Goal: Task Accomplishment & Management: Use online tool/utility

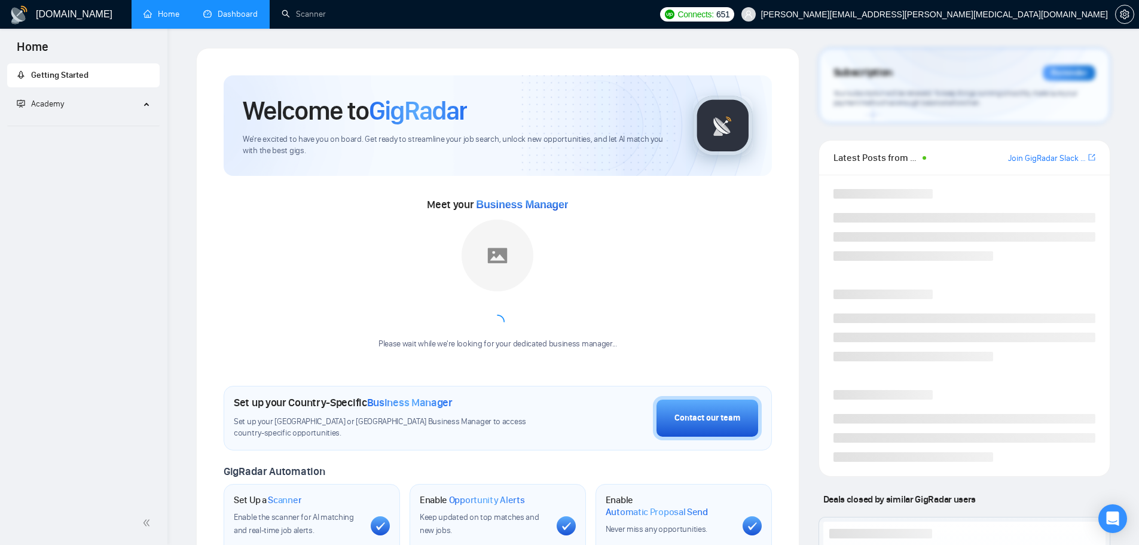
click at [248, 15] on link "Dashboard" at bounding box center [230, 14] width 54 height 10
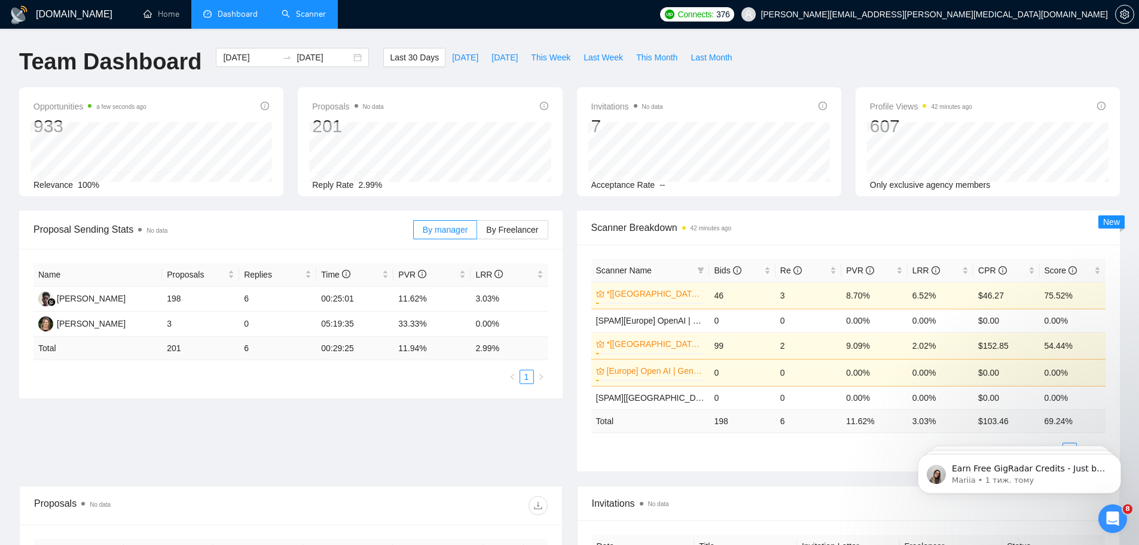
click at [307, 17] on link "Scanner" at bounding box center [304, 14] width 44 height 10
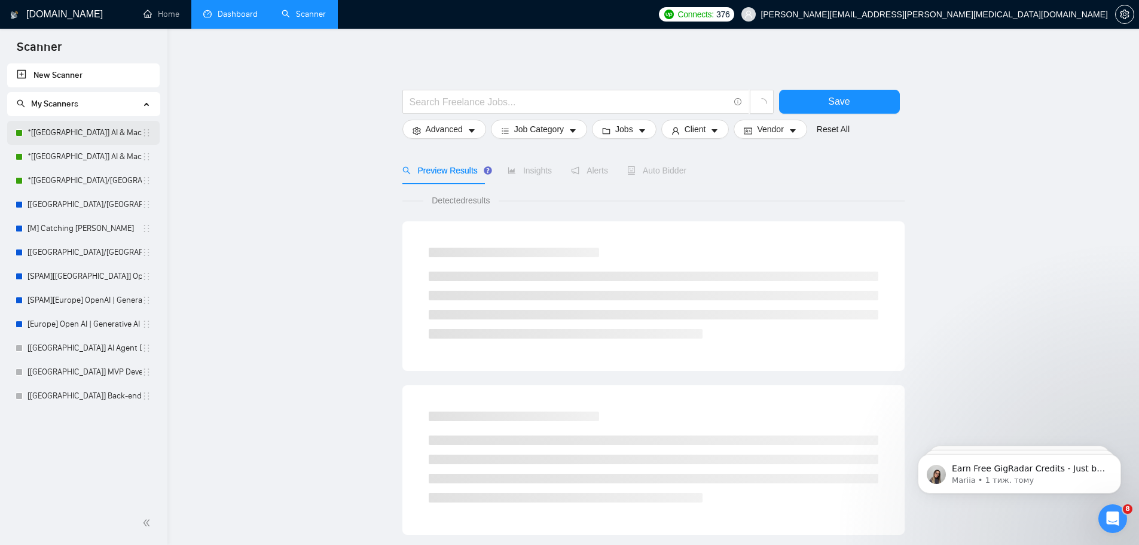
click at [111, 138] on link "*[[GEOGRAPHIC_DATA]] AI & Machine Learning Software" at bounding box center [85, 133] width 114 height 24
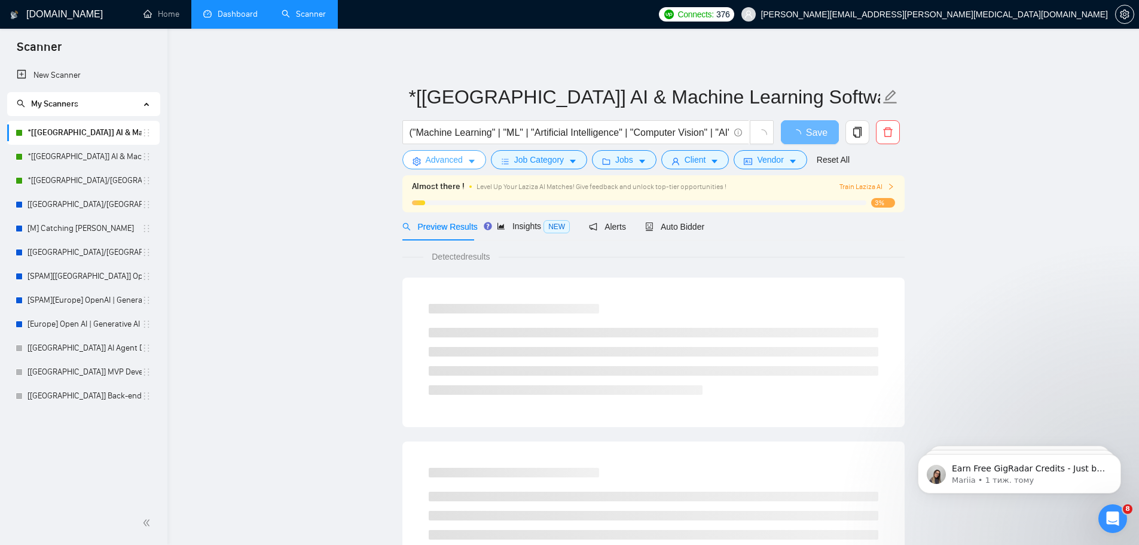
click at [445, 155] on span "Advanced" at bounding box center [444, 159] width 37 height 13
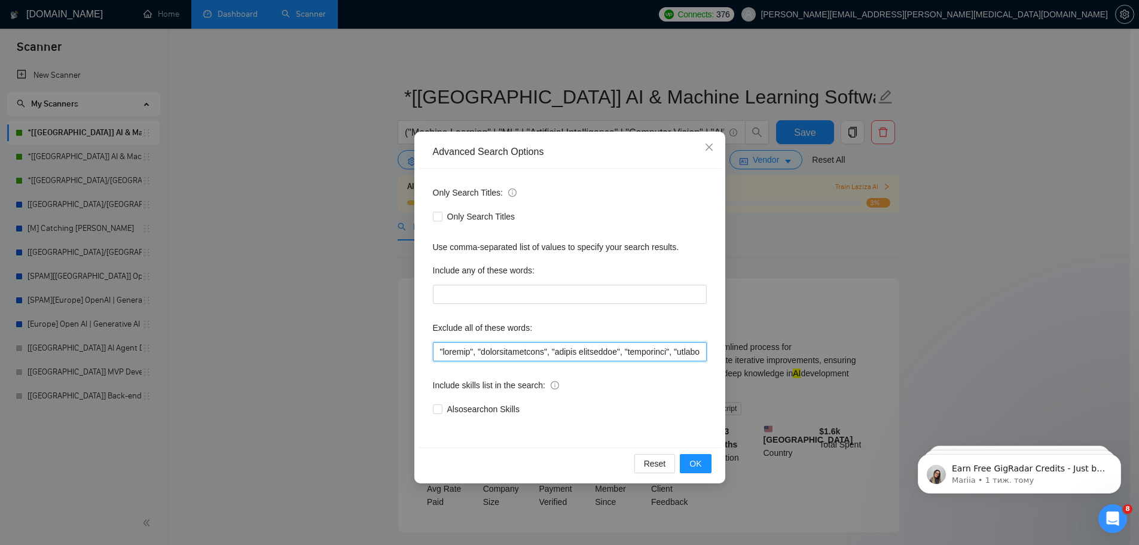
click at [587, 356] on input "text" at bounding box center [570, 351] width 274 height 19
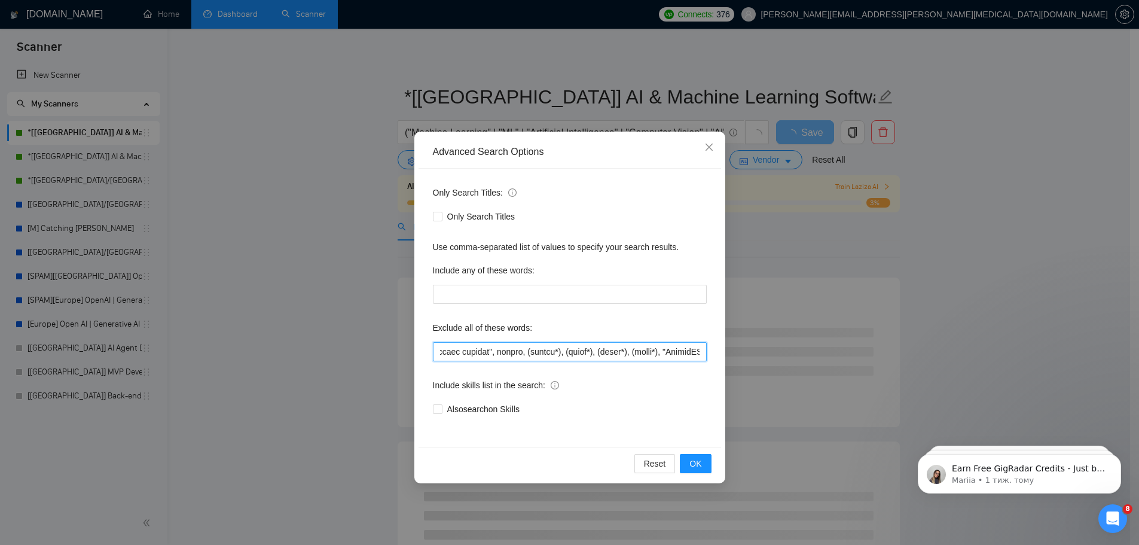
scroll to position [0, 5344]
drag, startPoint x: 704, startPoint y: 347, endPoint x: 582, endPoint y: 353, distance: 121.5
click at [582, 353] on input "text" at bounding box center [570, 351] width 274 height 19
type input ""copilot", "cryptocurrencies", "crypto currencies", "blockchain", "trading", "m…"
click at [697, 465] on span "OK" at bounding box center [695, 463] width 12 height 13
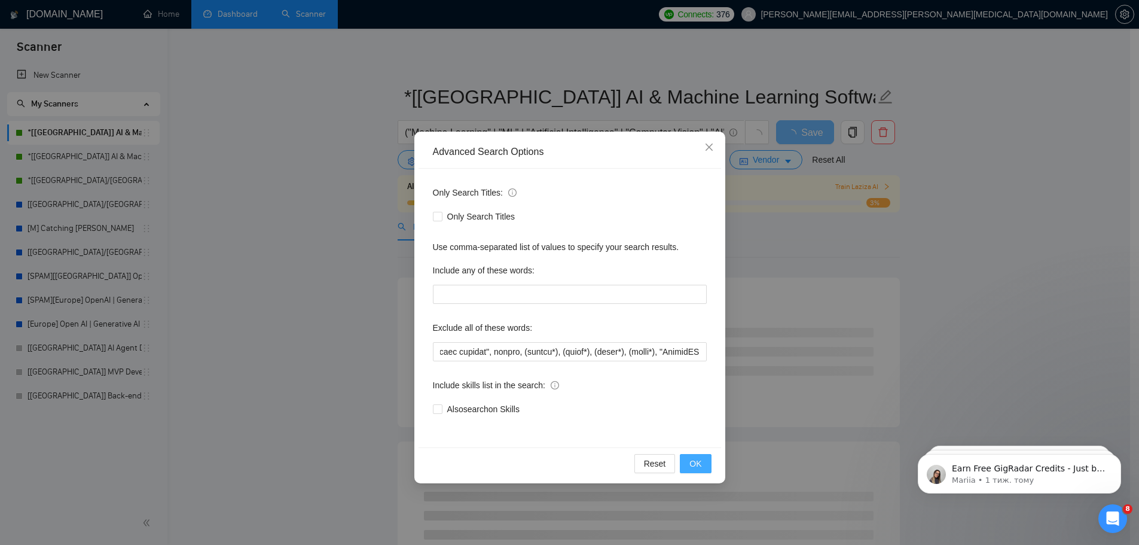
scroll to position [0, 0]
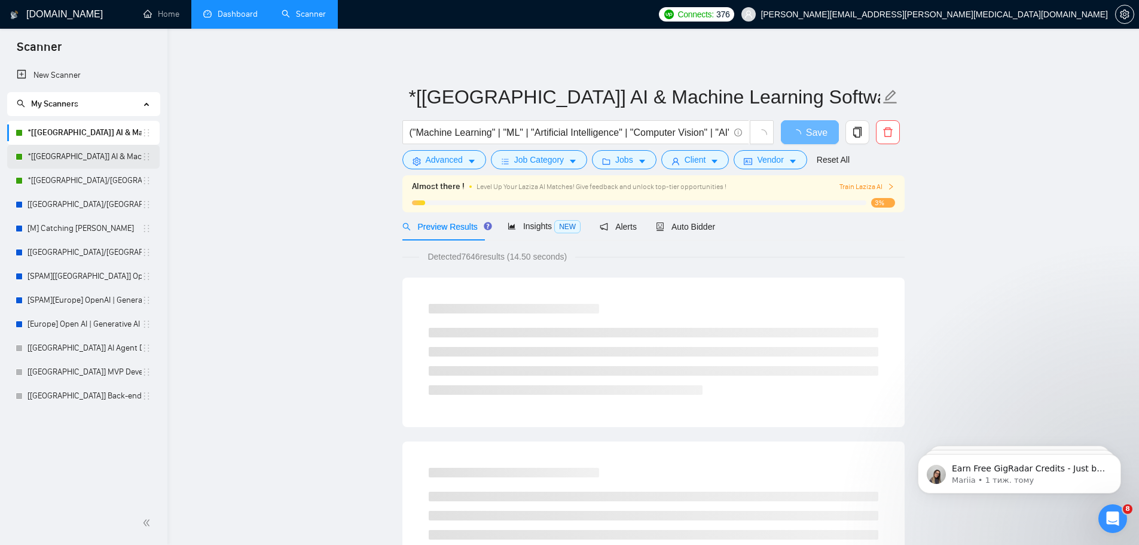
click at [108, 158] on link "*[[GEOGRAPHIC_DATA]] AI & Machine Learning Software" at bounding box center [85, 157] width 114 height 24
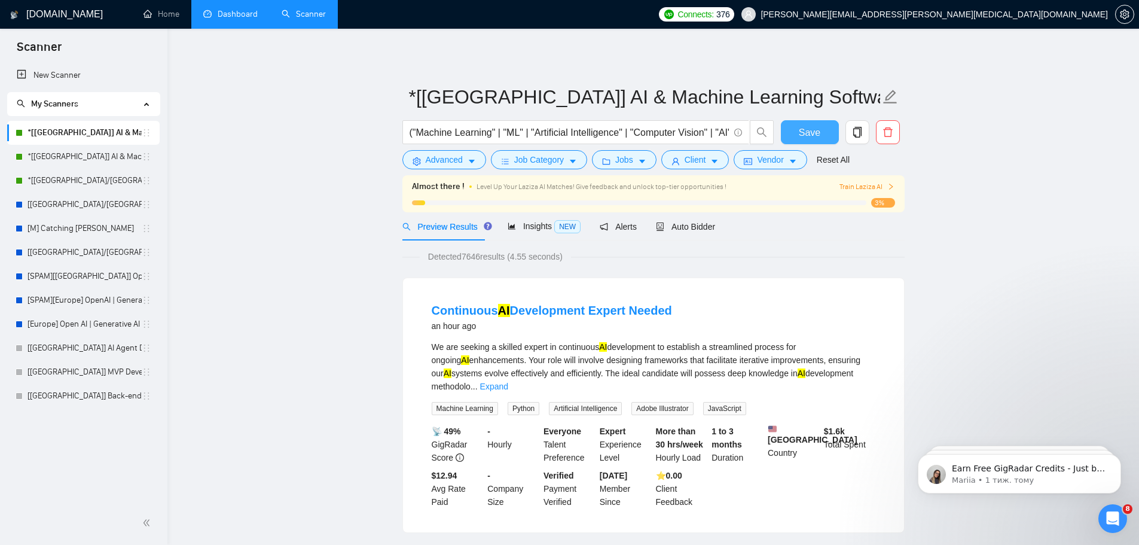
click at [801, 132] on span "Save" at bounding box center [810, 132] width 22 height 15
click at [117, 157] on link "*[[GEOGRAPHIC_DATA]] AI & Machine Learning Software" at bounding box center [85, 157] width 114 height 24
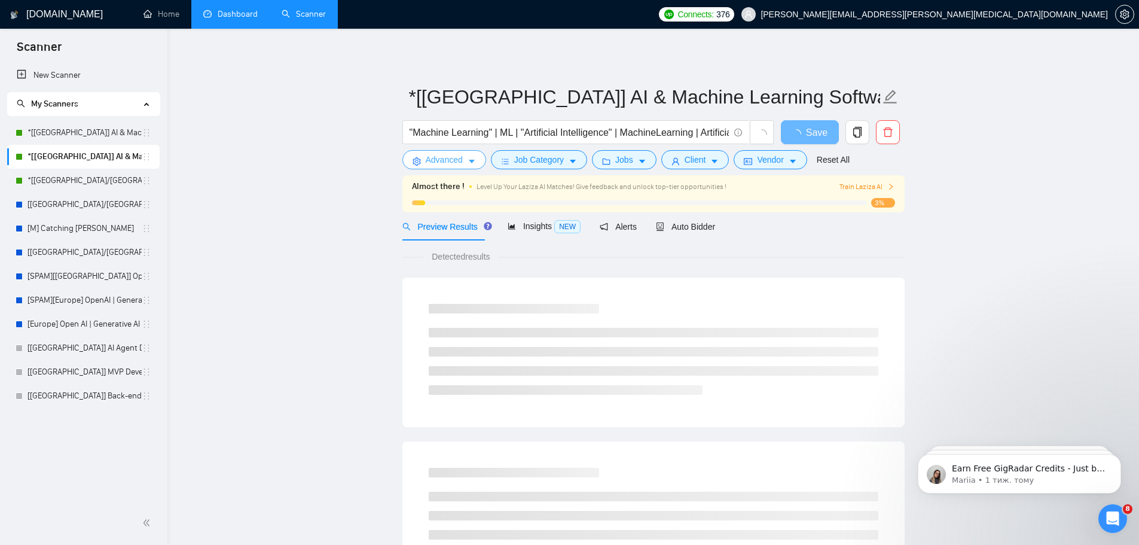
click at [426, 158] on span "Advanced" at bounding box center [444, 159] width 37 height 13
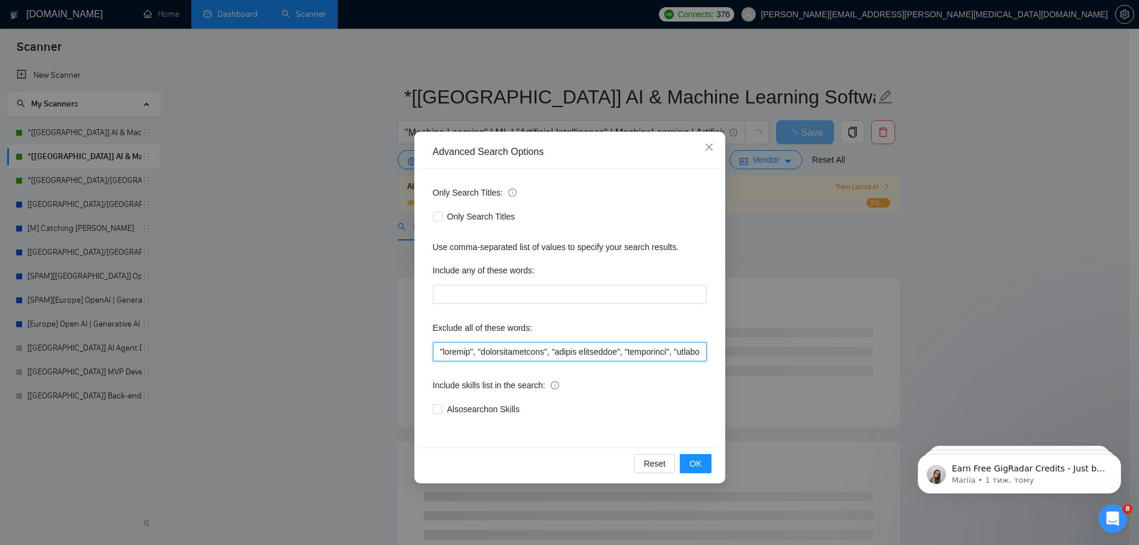
click at [654, 346] on input "text" at bounding box center [570, 351] width 274 height 19
paste input ""No code", "no code", "No-code""
type input ""copilot", "cryptocurrencies", "crypto currencies", "blockchain", "trading", "m…"
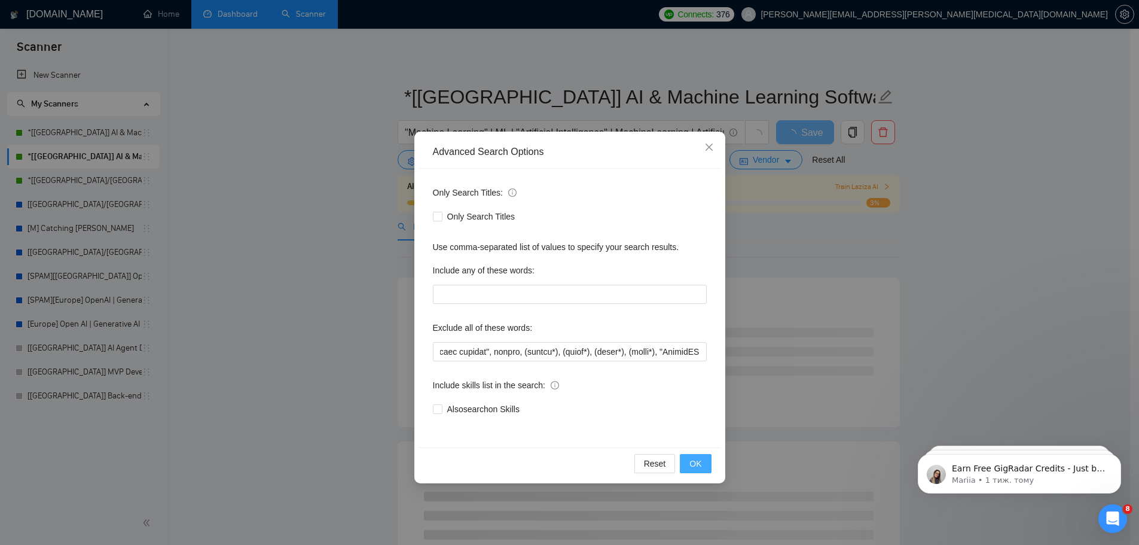
click at [704, 460] on button "OK" at bounding box center [695, 463] width 31 height 19
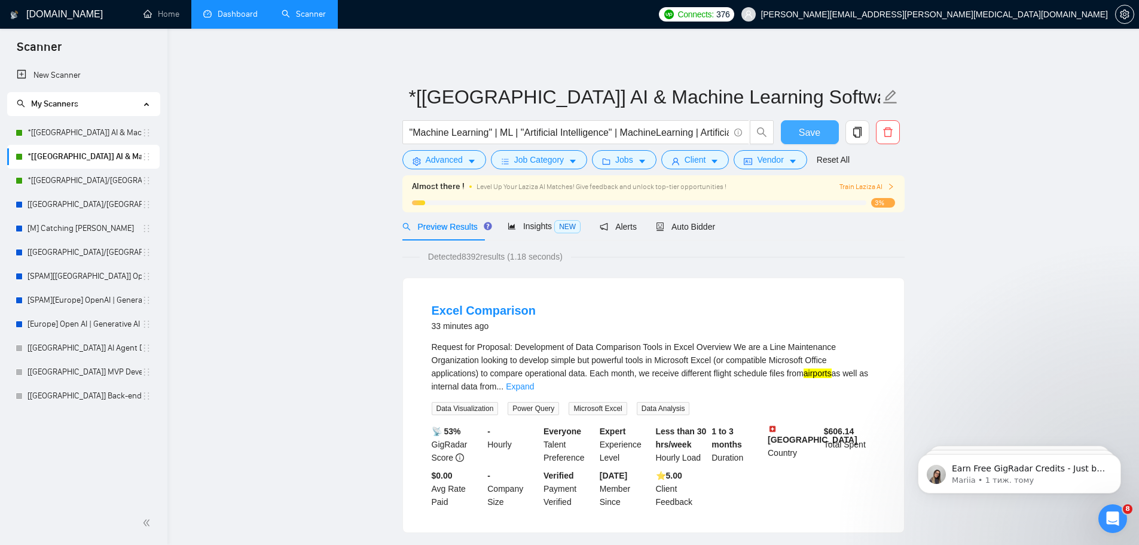
click at [817, 129] on span "Save" at bounding box center [810, 132] width 22 height 15
click at [94, 179] on link "*[[GEOGRAPHIC_DATA]/[GEOGRAPHIC_DATA]] AI Agent Development" at bounding box center [85, 181] width 114 height 24
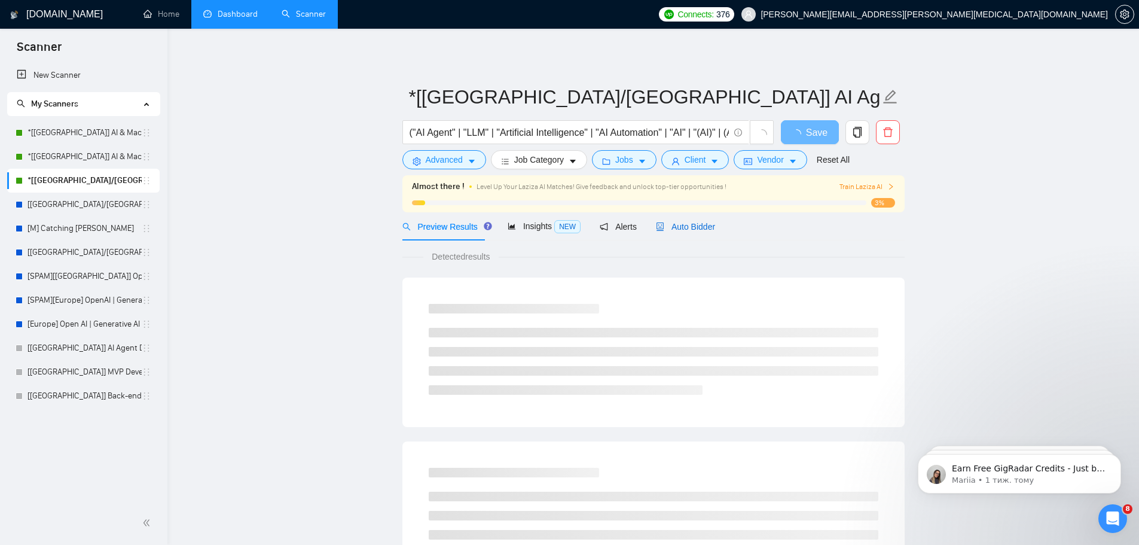
click at [677, 227] on span "Auto Bidder" at bounding box center [685, 227] width 59 height 10
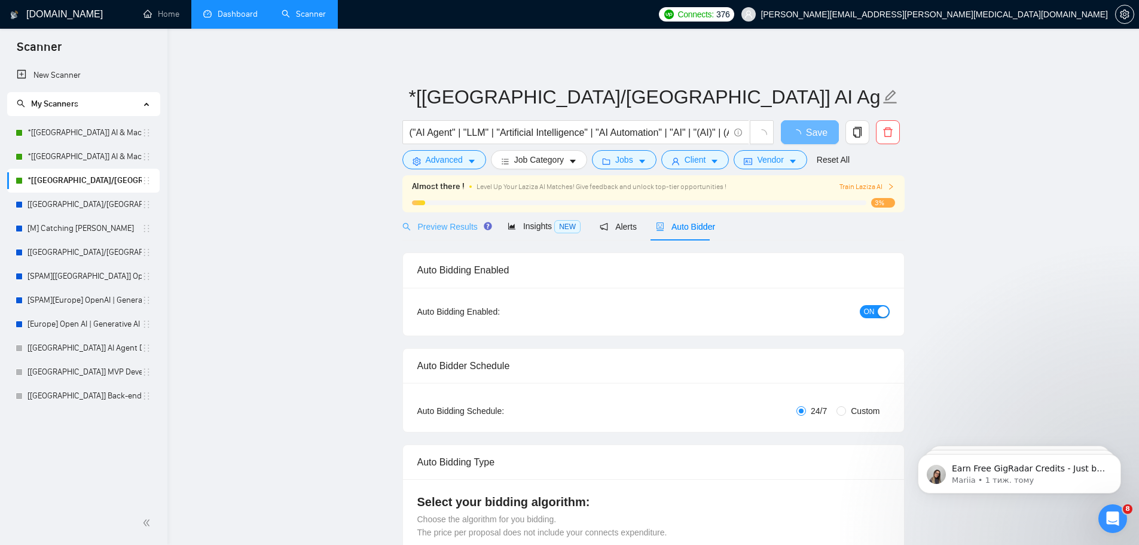
click at [442, 213] on div "Preview Results" at bounding box center [445, 226] width 86 height 28
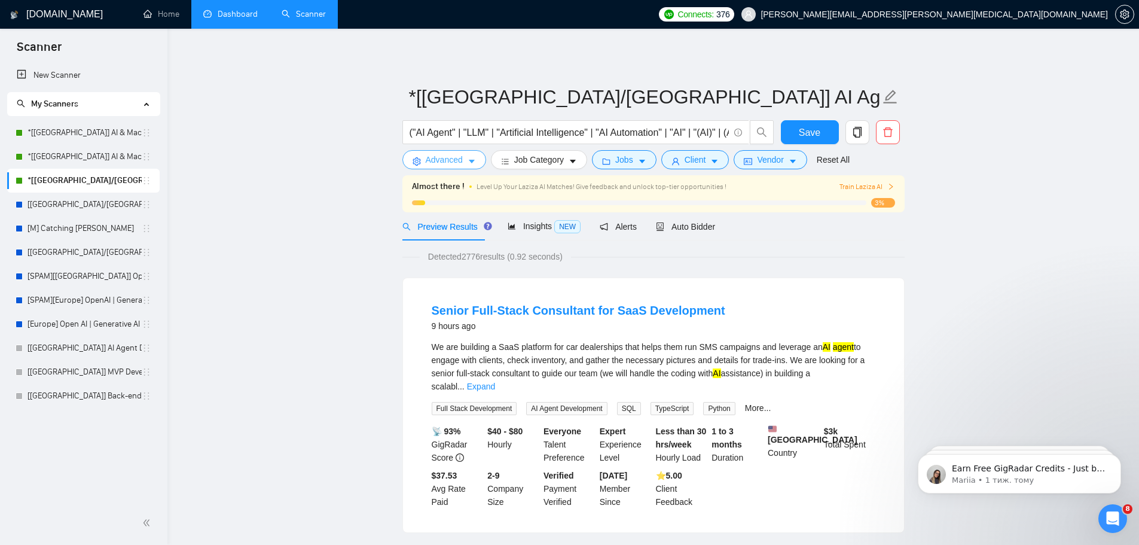
click at [451, 165] on span "Advanced" at bounding box center [444, 159] width 37 height 13
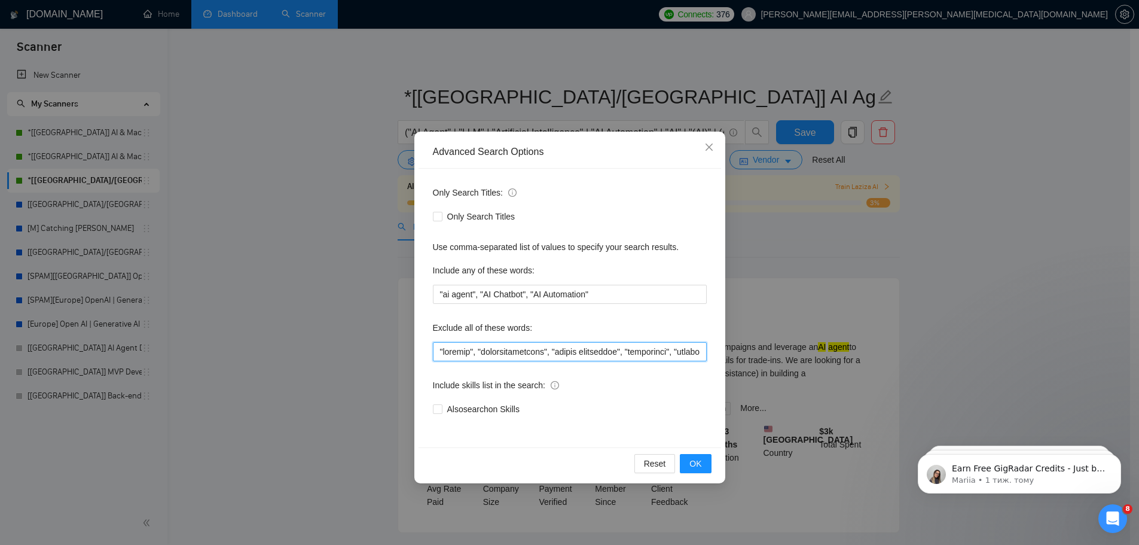
click at [672, 350] on input "text" at bounding box center [570, 351] width 274 height 19
paste input ""No code", "no code", "No-code""
type input ""copilot", "cryptocurrencies", "crypto currencies", "blockchain", "trading", "m…"
click at [706, 464] on button "OK" at bounding box center [695, 463] width 31 height 19
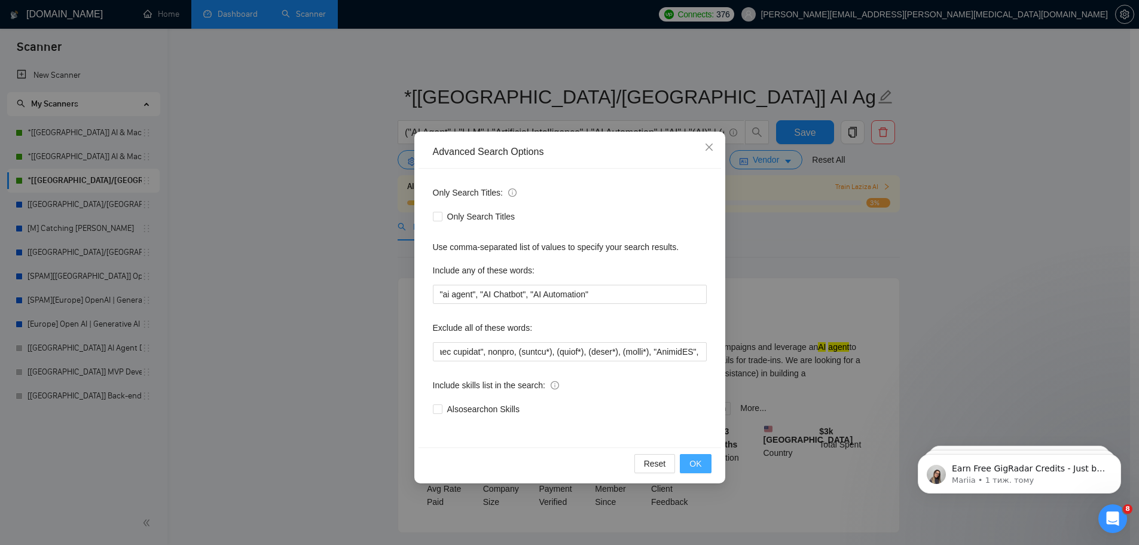
scroll to position [0, 0]
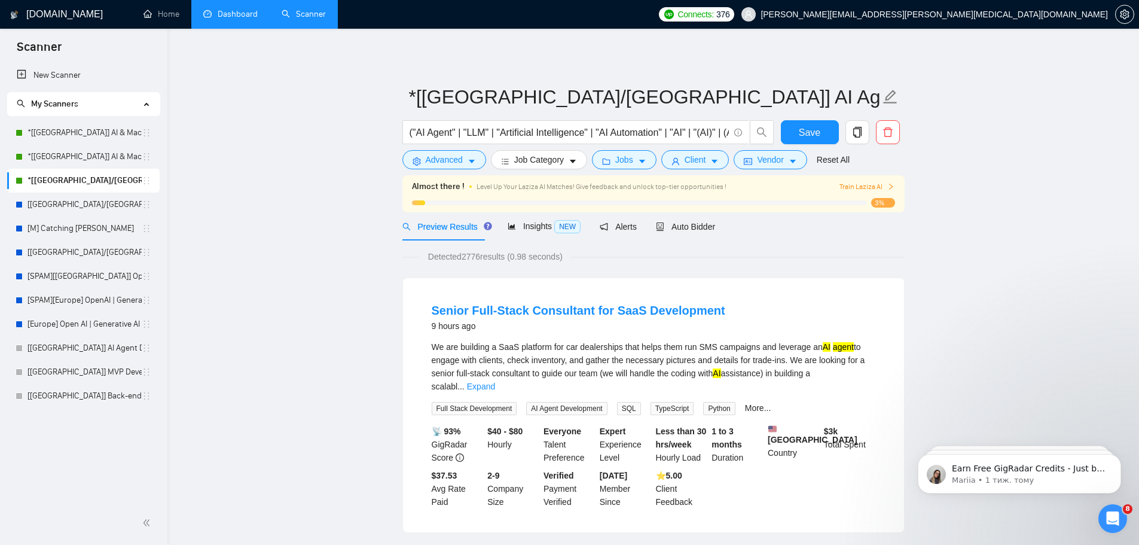
click at [251, 16] on link "Dashboard" at bounding box center [230, 14] width 54 height 10
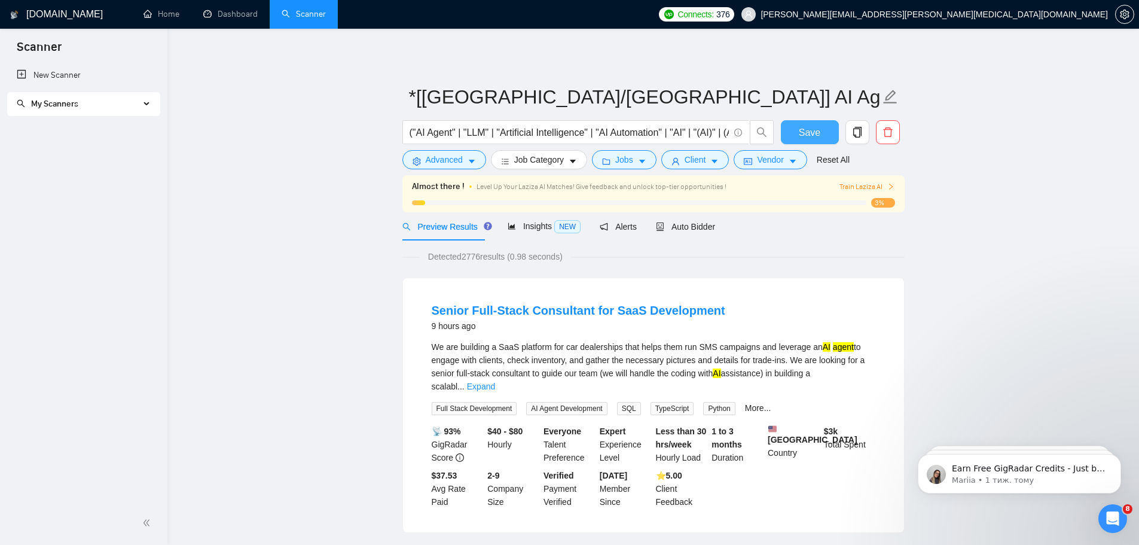
click at [806, 133] on span "Save" at bounding box center [810, 132] width 22 height 15
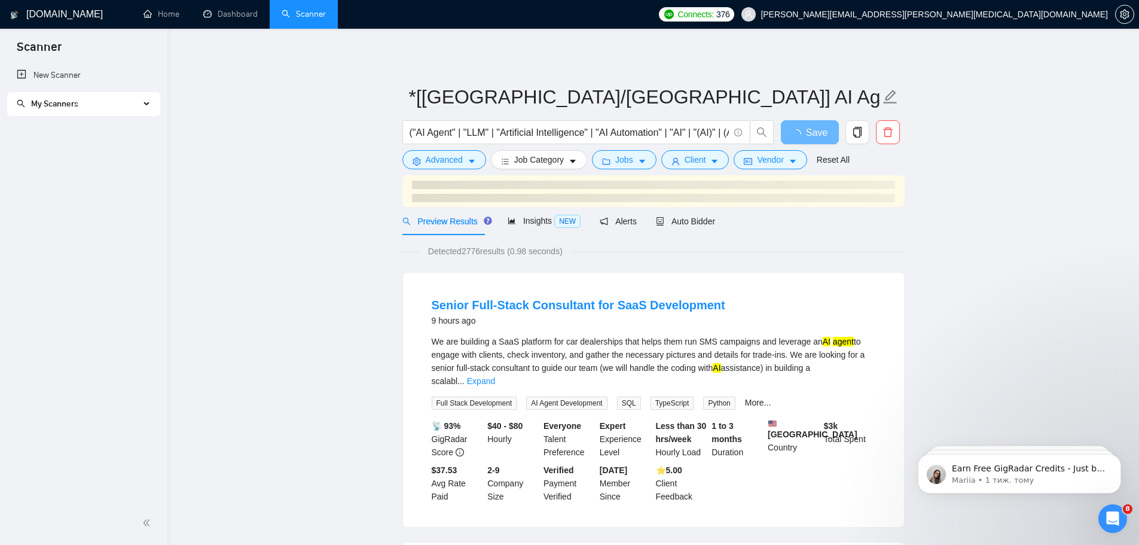
click at [137, 100] on span "My Scanners" at bounding box center [78, 104] width 123 height 24
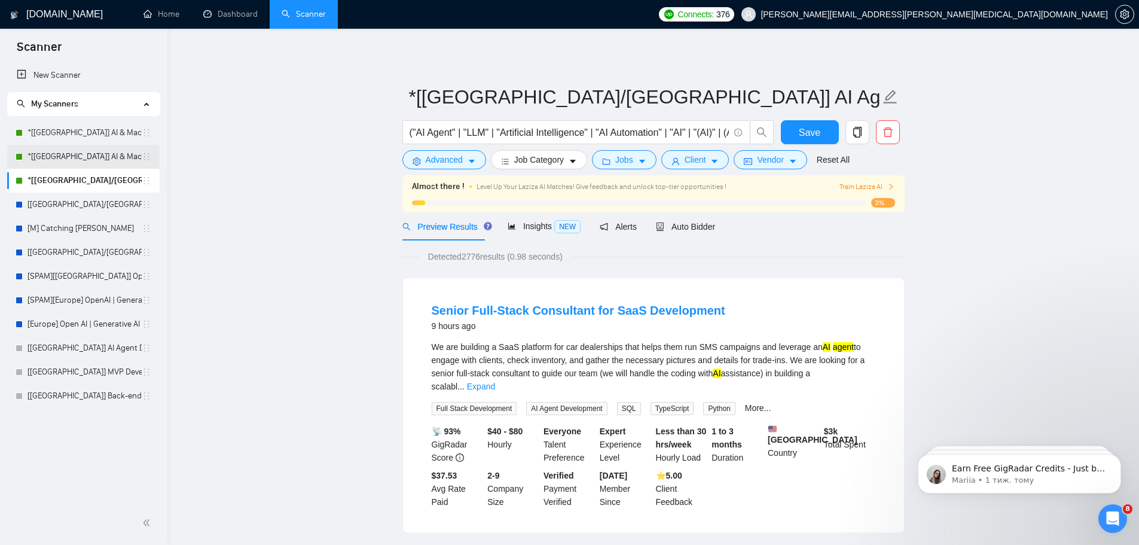
click at [103, 162] on link "*[[GEOGRAPHIC_DATA]] AI & Machine Learning Software" at bounding box center [85, 157] width 114 height 24
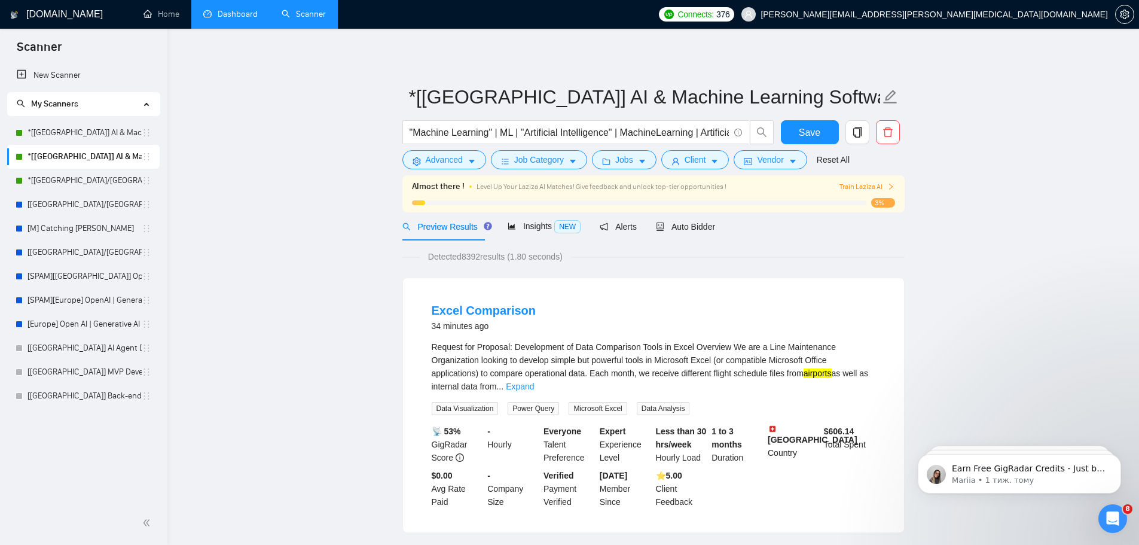
click at [233, 19] on link "Dashboard" at bounding box center [230, 14] width 54 height 10
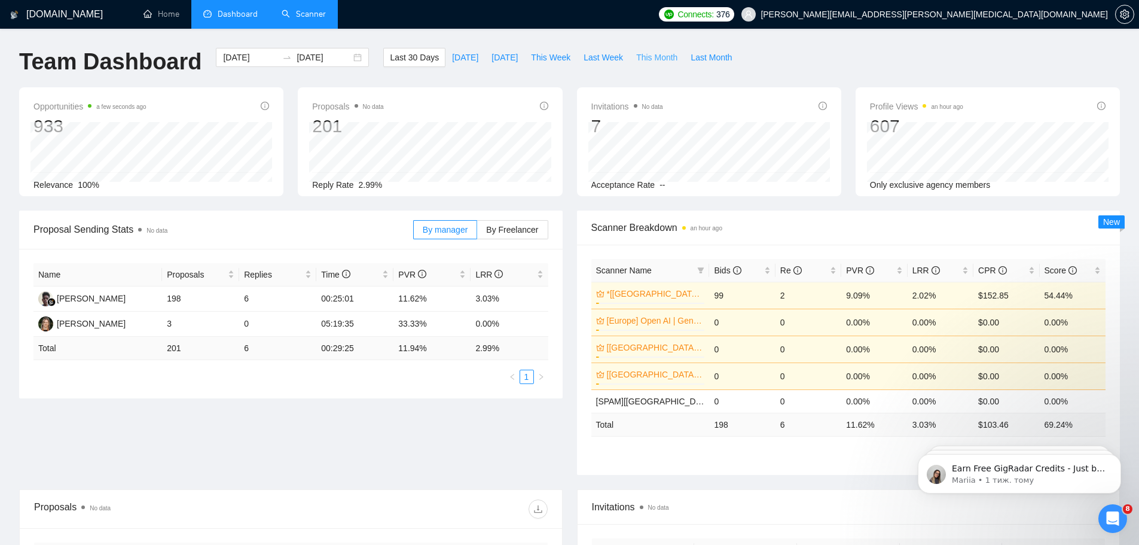
click at [656, 59] on span "This Month" at bounding box center [656, 57] width 41 height 13
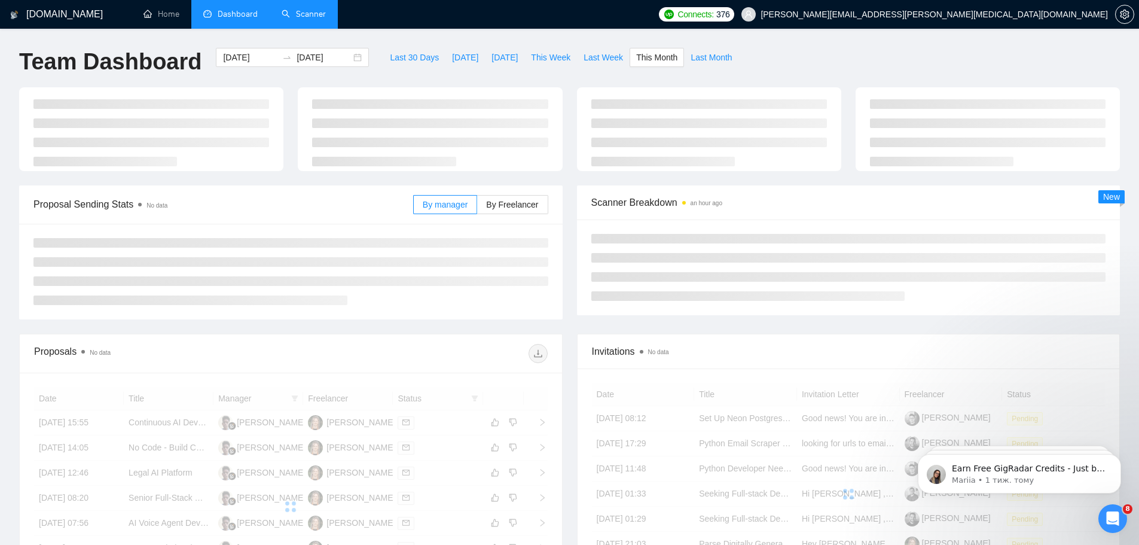
type input "[DATE]"
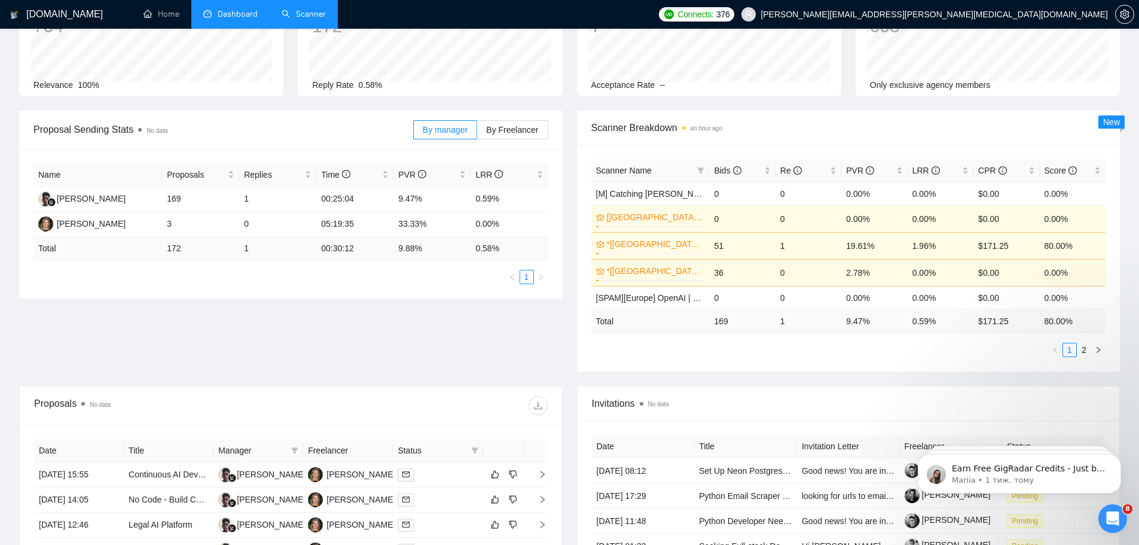
scroll to position [199, 0]
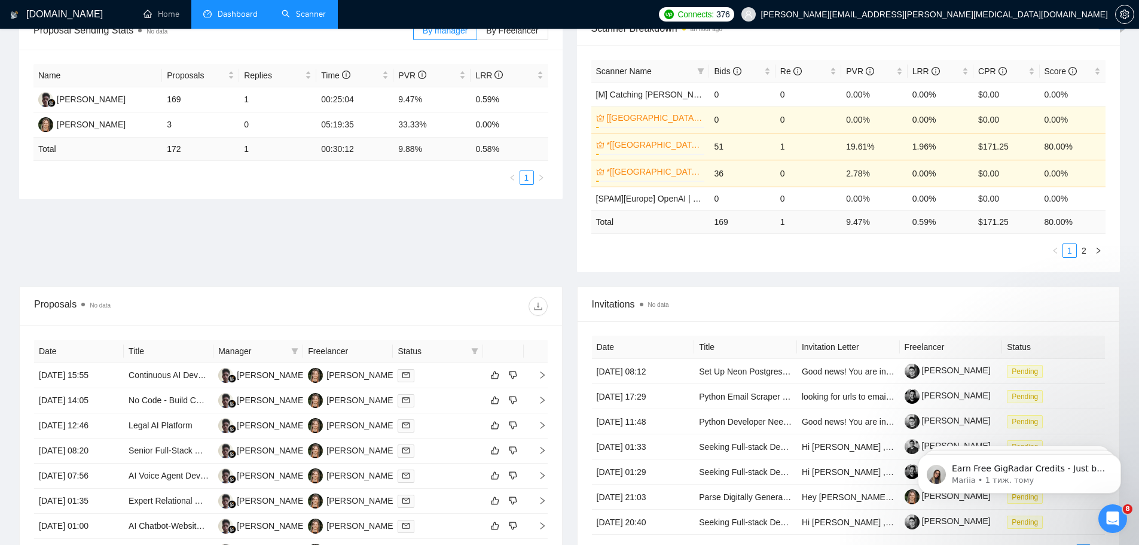
click at [323, 19] on link "Scanner" at bounding box center [304, 14] width 44 height 10
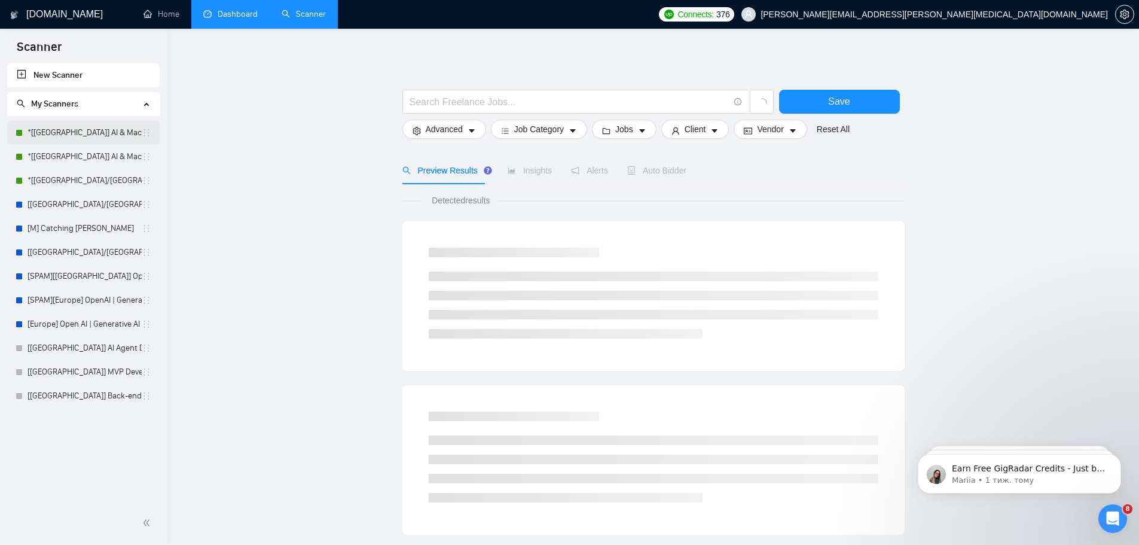
click at [101, 136] on link "*[[GEOGRAPHIC_DATA]] AI & Machine Learning Software" at bounding box center [85, 133] width 114 height 24
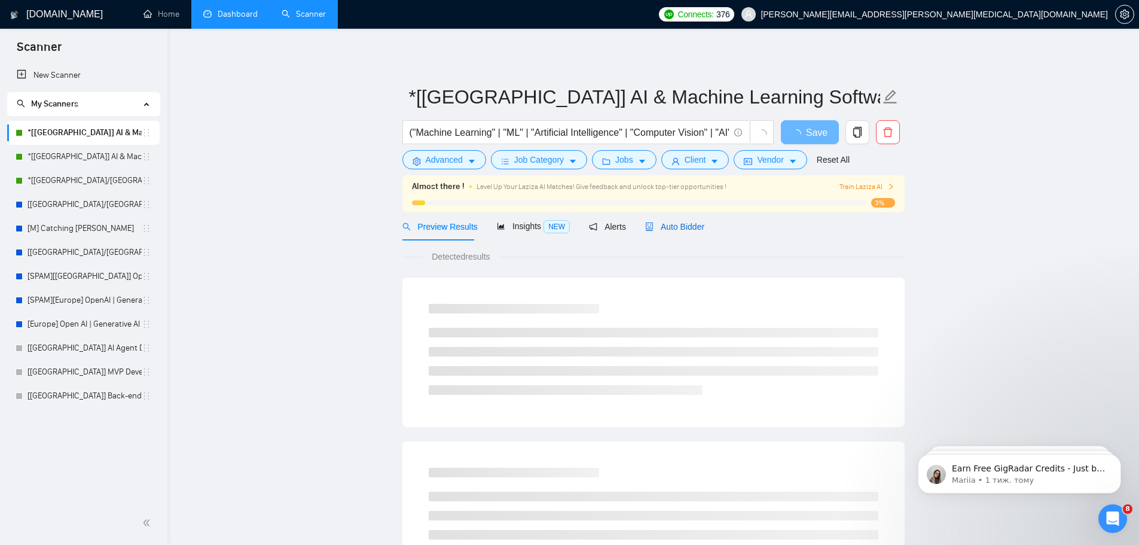
click at [655, 226] on span "Auto Bidder" at bounding box center [674, 227] width 59 height 10
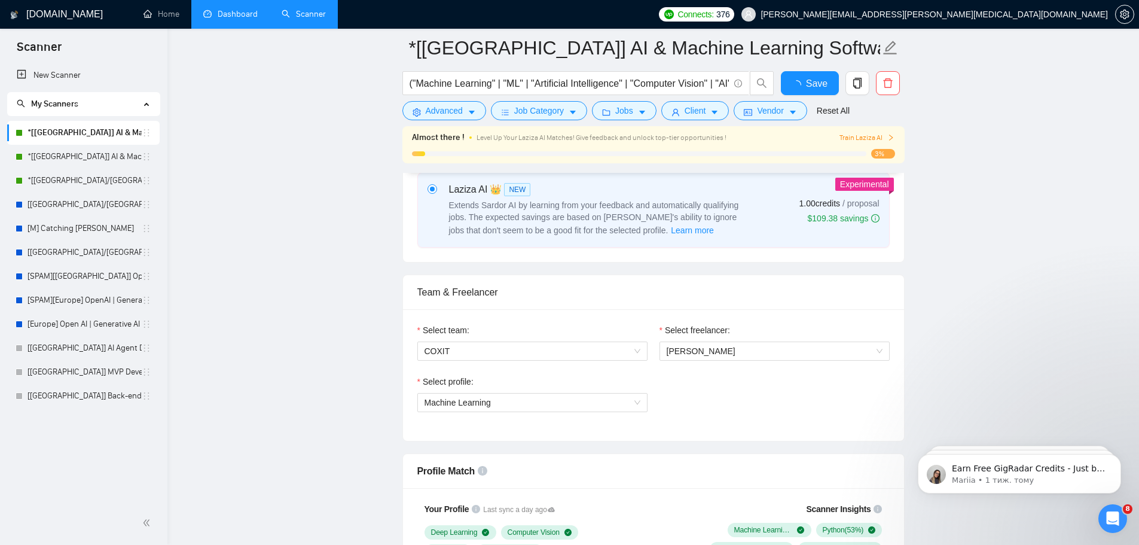
scroll to position [598, 0]
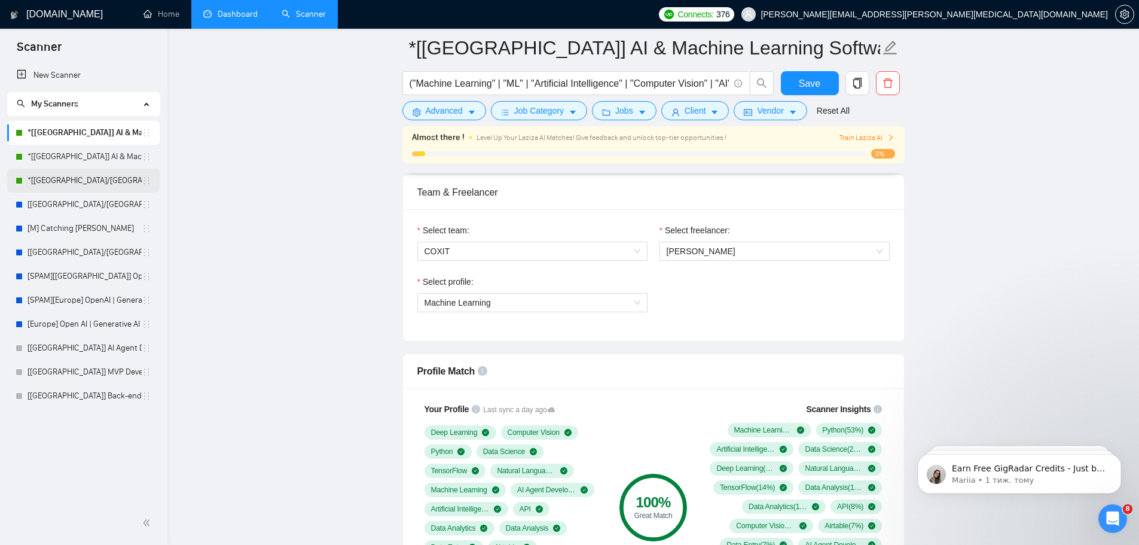
click at [112, 182] on link "*[[GEOGRAPHIC_DATA]/[GEOGRAPHIC_DATA]] AI Agent Development" at bounding box center [85, 181] width 114 height 24
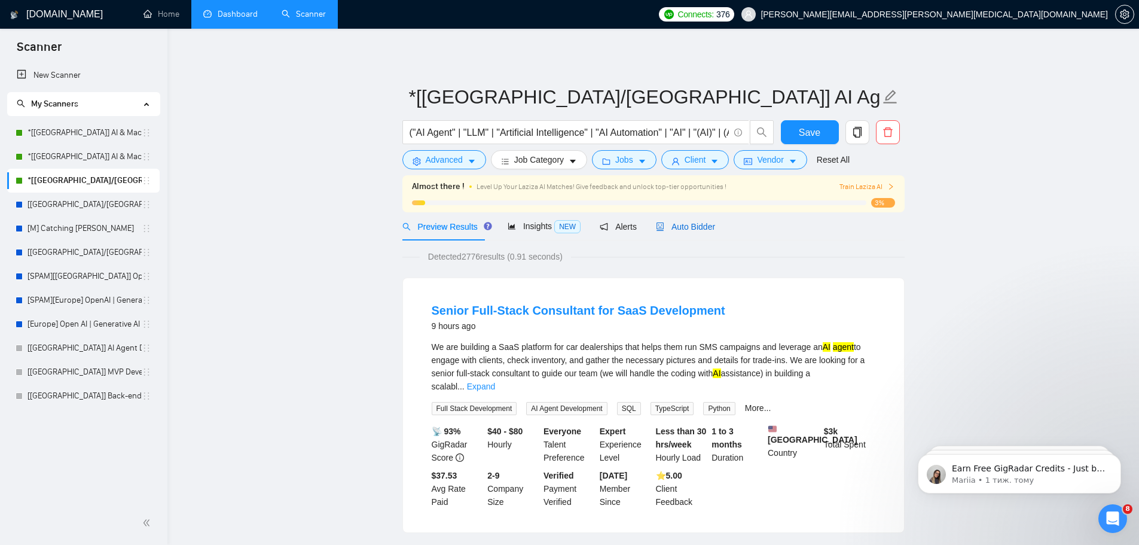
click at [685, 225] on span "Auto Bidder" at bounding box center [685, 227] width 59 height 10
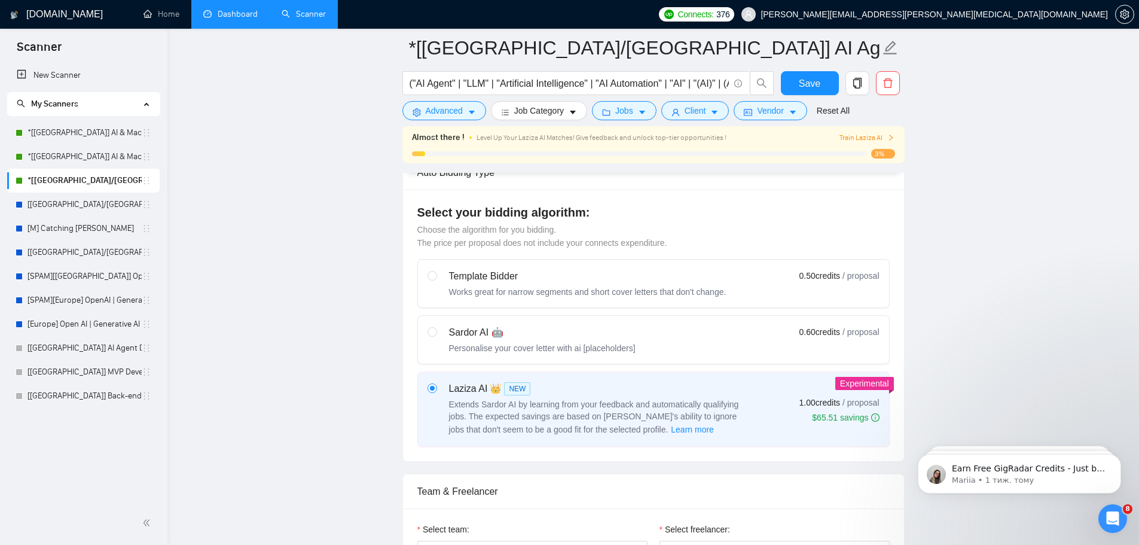
scroll to position [498, 0]
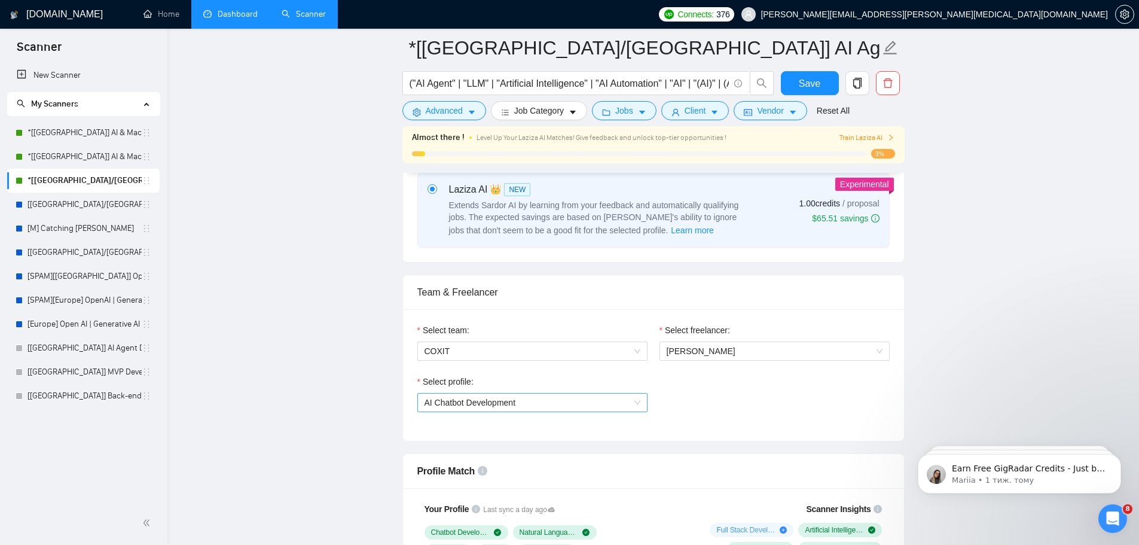
click at [463, 404] on span "AI Chatbot Development" at bounding box center [470, 403] width 91 height 10
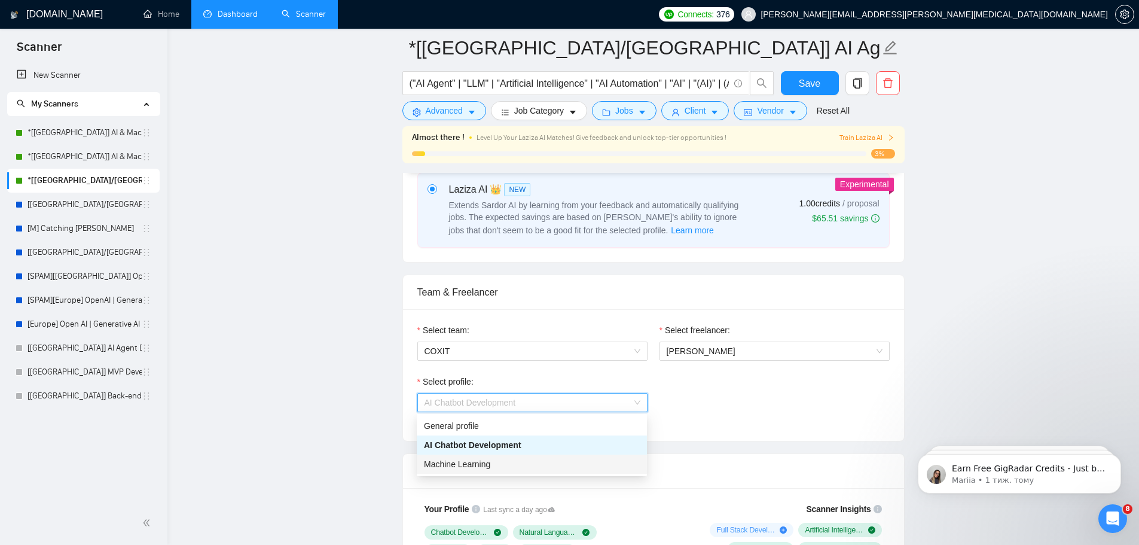
click at [452, 465] on span "Machine Learning" at bounding box center [457, 464] width 66 height 10
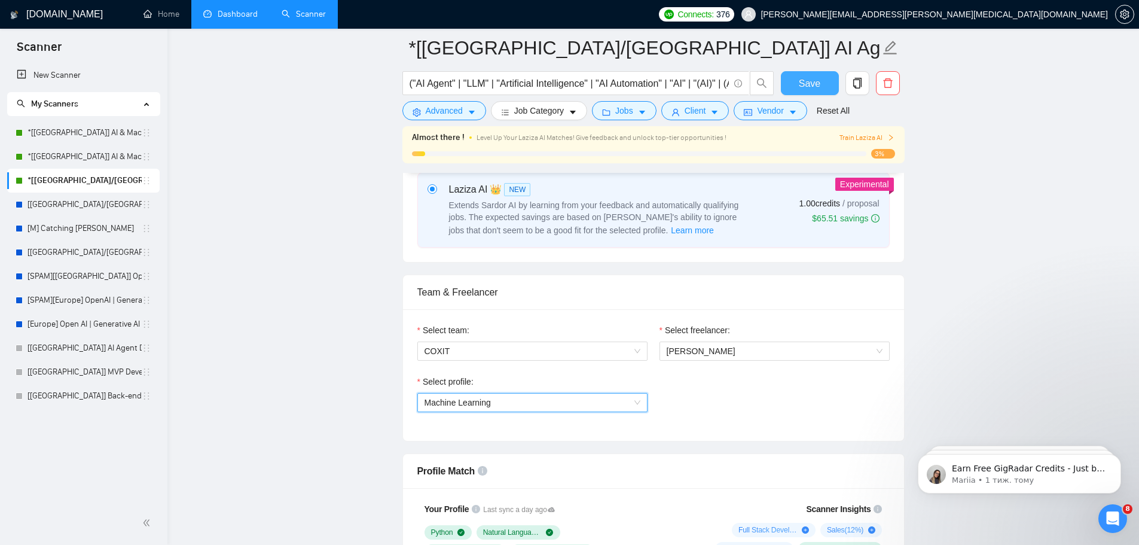
click at [806, 86] on span "Save" at bounding box center [810, 83] width 22 height 15
click at [245, 16] on link "Dashboard" at bounding box center [230, 14] width 54 height 10
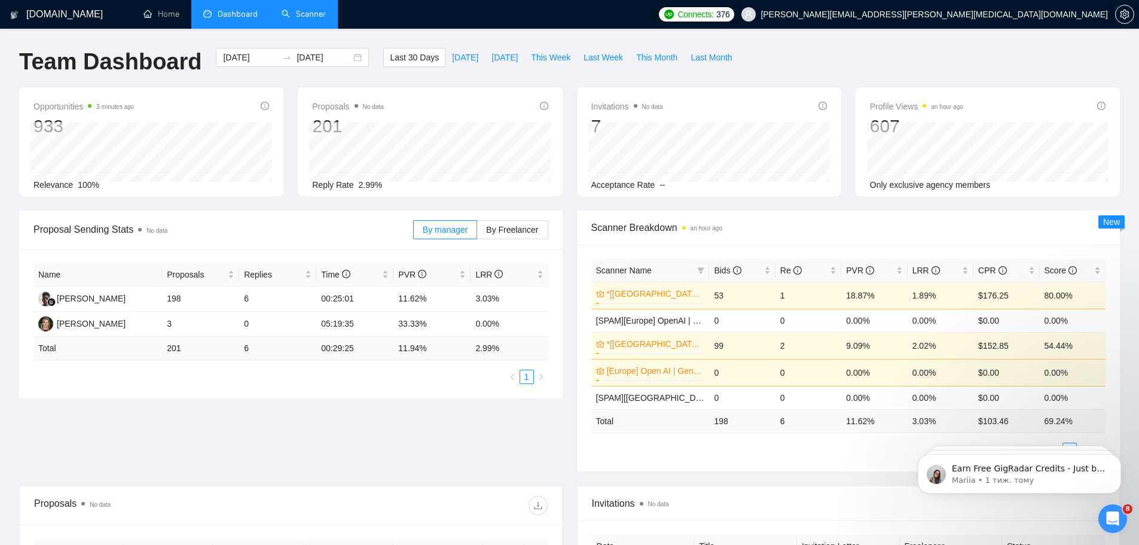
click at [316, 16] on link "Scanner" at bounding box center [304, 14] width 44 height 10
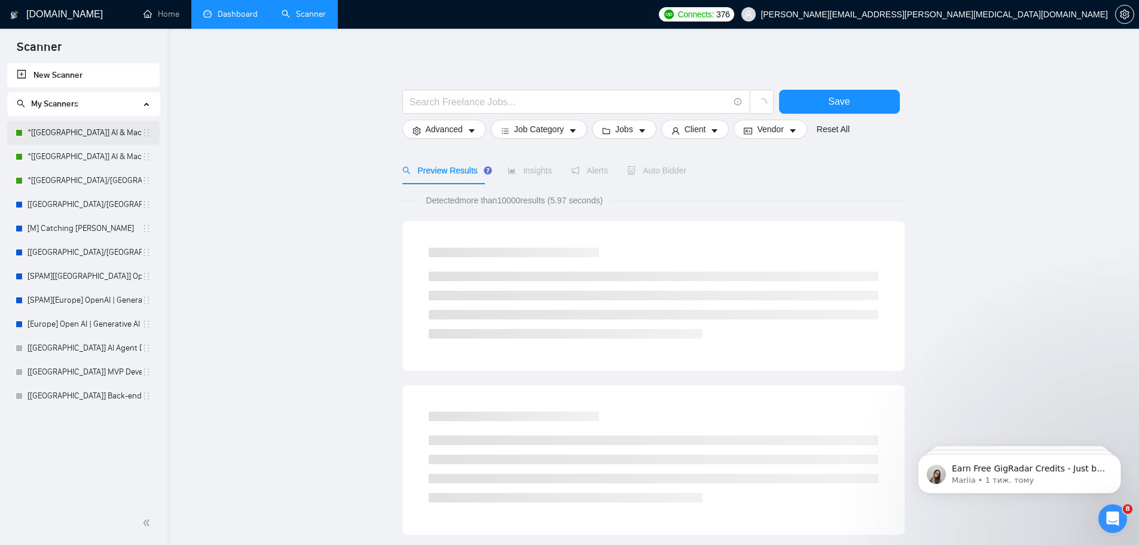
click at [101, 132] on link "*[[GEOGRAPHIC_DATA]] AI & Machine Learning Software" at bounding box center [85, 133] width 114 height 24
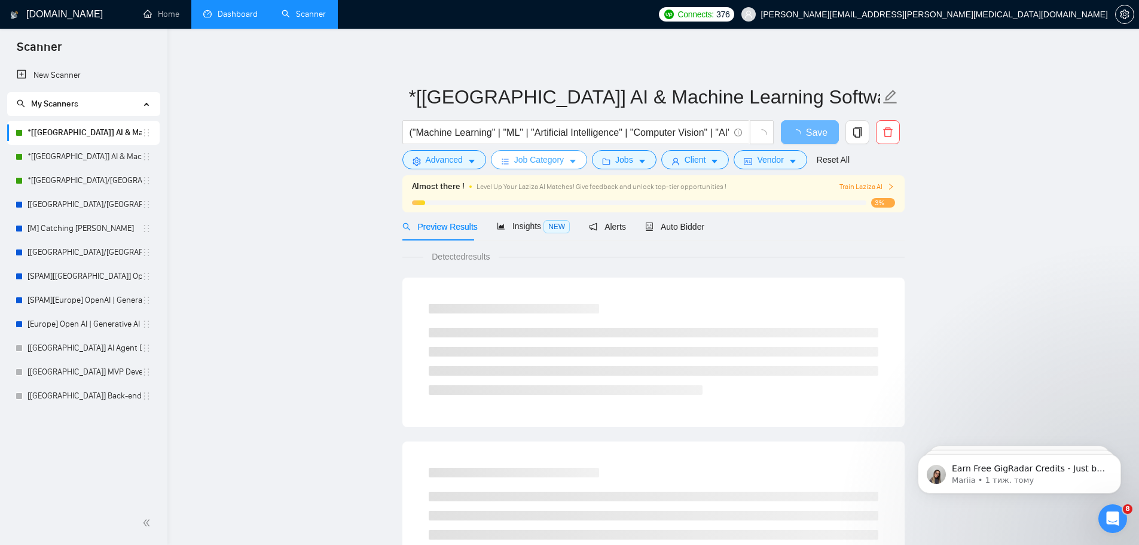
click at [535, 163] on span "Job Category" at bounding box center [539, 159] width 50 height 13
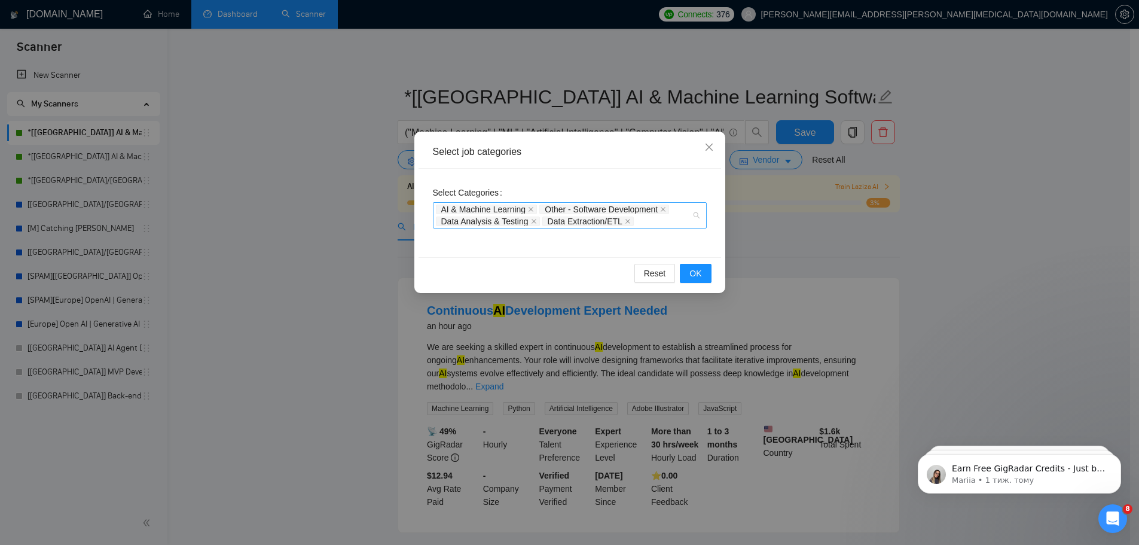
click at [661, 227] on div "AI & Machine Learning Other - Software Development Data Analysis & Testing Data…" at bounding box center [564, 215] width 256 height 24
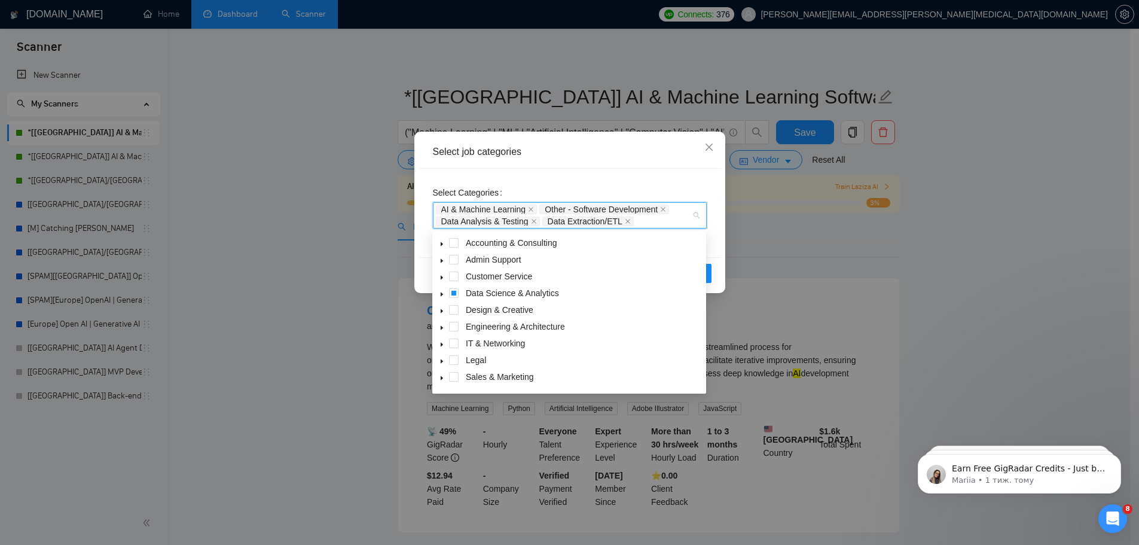
click at [441, 294] on icon "caret-down" at bounding box center [442, 294] width 2 height 4
click at [468, 360] on span at bounding box center [468, 360] width 10 height 10
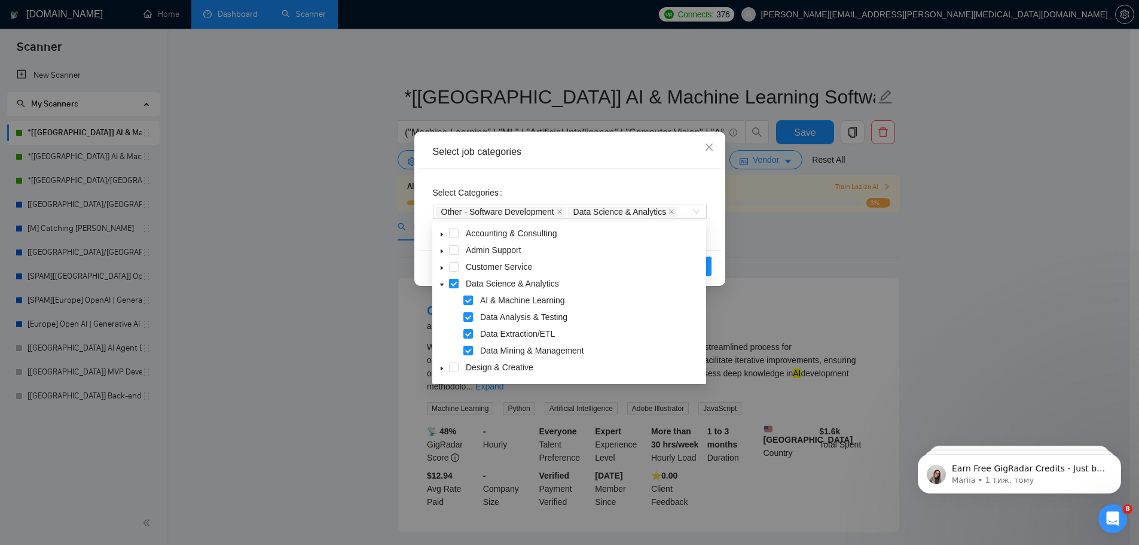
click at [566, 164] on div "Select job categories" at bounding box center [570, 152] width 303 height 33
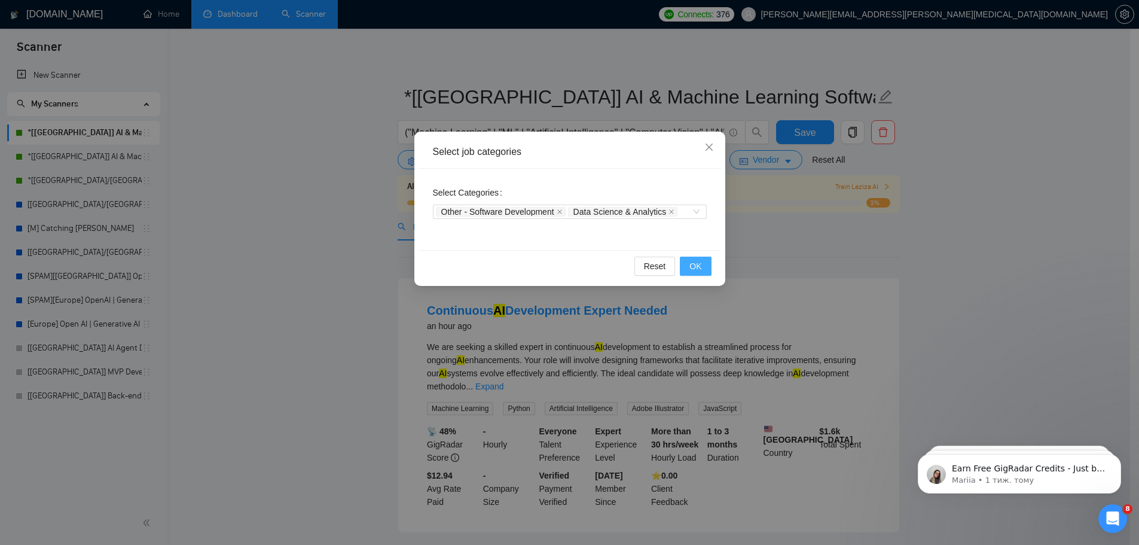
click at [692, 270] on span "OK" at bounding box center [695, 265] width 12 height 13
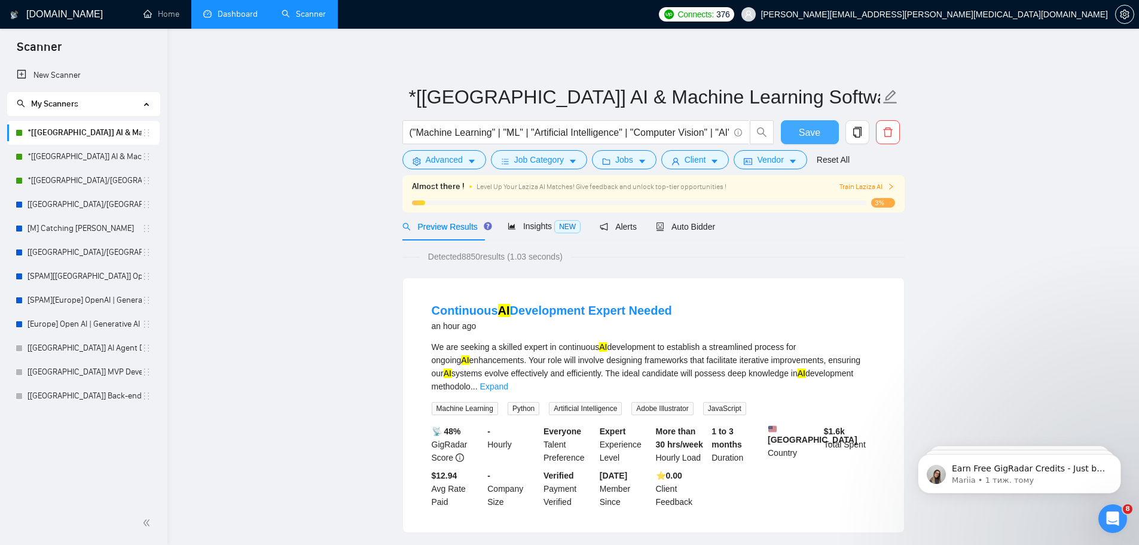
click at [812, 138] on span "Save" at bounding box center [810, 132] width 22 height 15
click at [98, 155] on link "*[[GEOGRAPHIC_DATA]] AI & Machine Learning Software" at bounding box center [85, 157] width 114 height 24
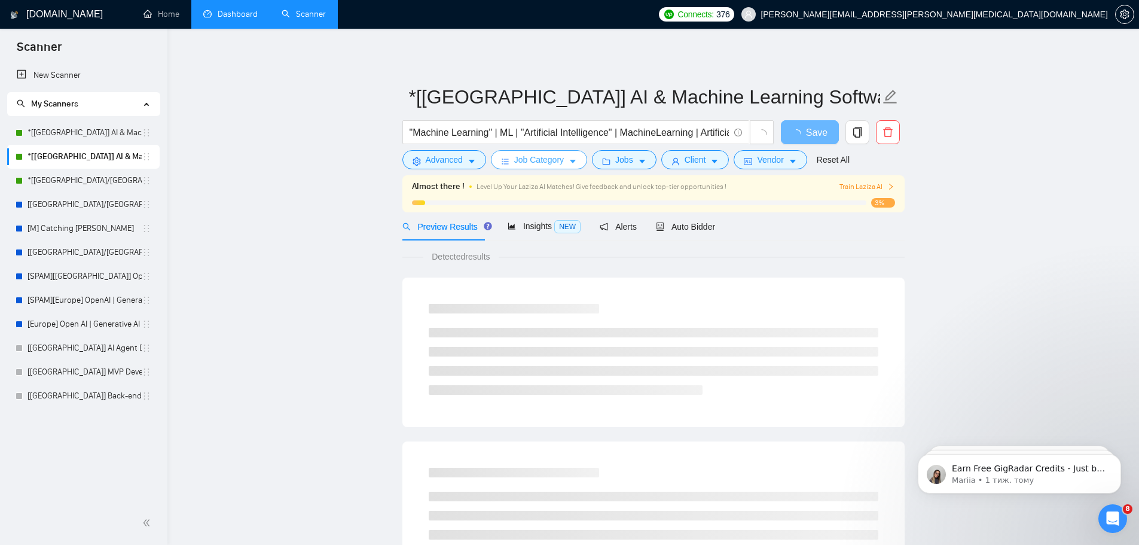
click at [521, 153] on span "Job Category" at bounding box center [539, 159] width 50 height 13
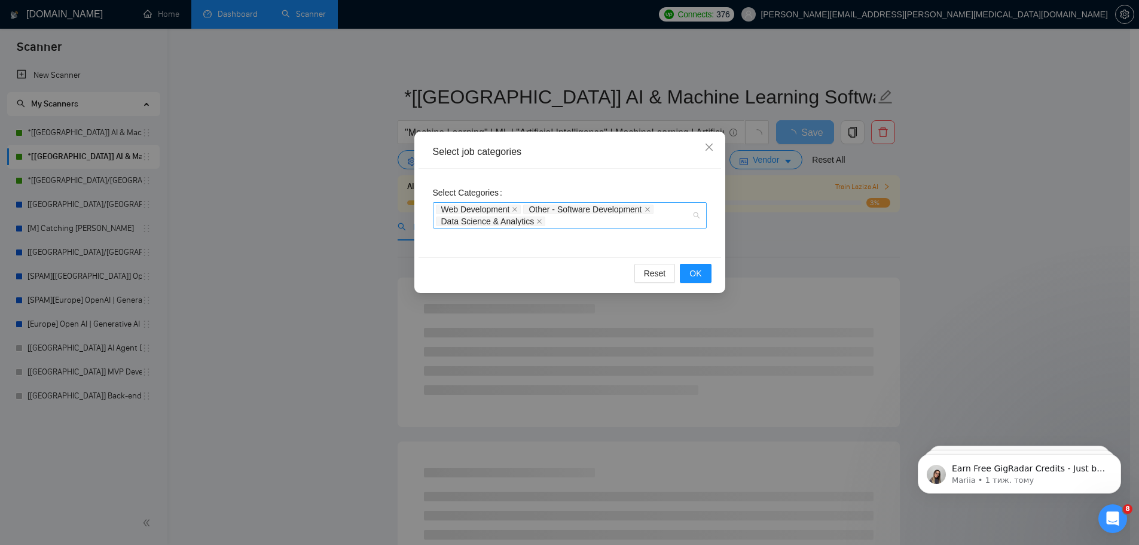
click at [552, 222] on div "Web Development Other - Software Development Data Science & Analytics" at bounding box center [564, 215] width 256 height 24
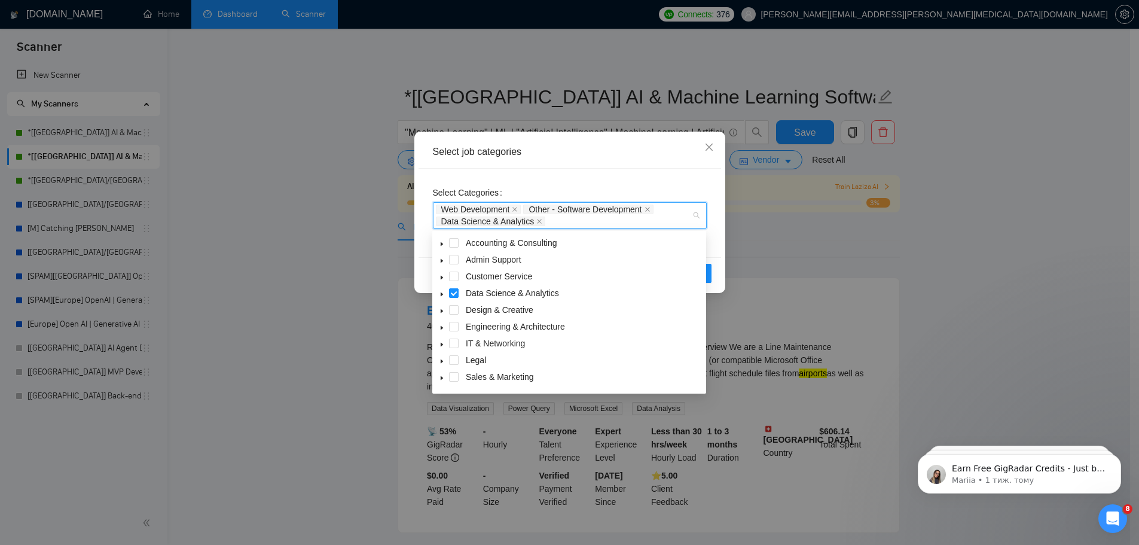
click at [441, 295] on icon "caret-down" at bounding box center [442, 294] width 2 height 4
click at [582, 156] on div "Select job categories" at bounding box center [570, 151] width 274 height 13
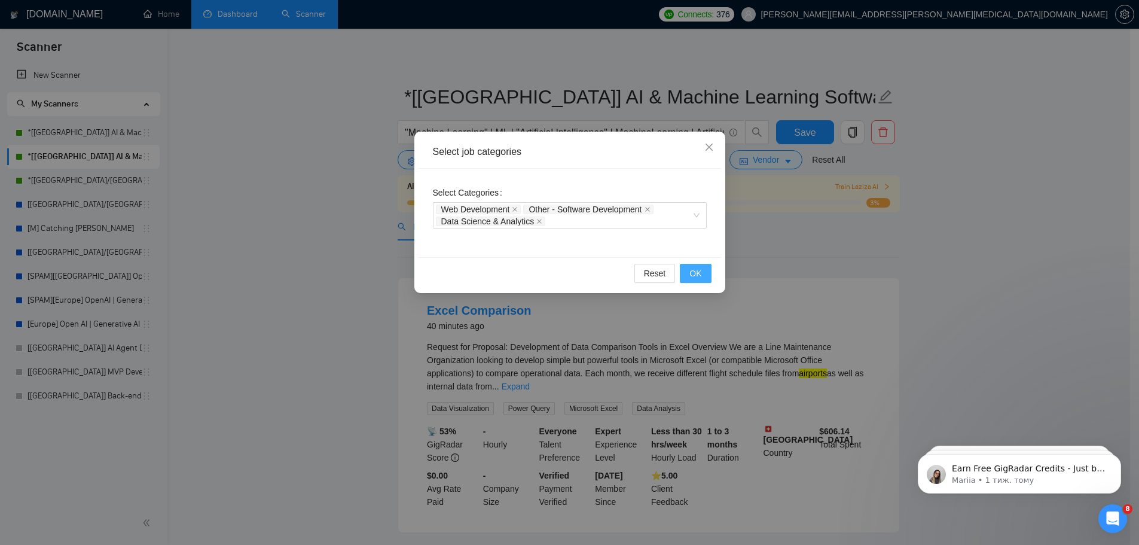
click at [695, 273] on span "OK" at bounding box center [695, 273] width 12 height 13
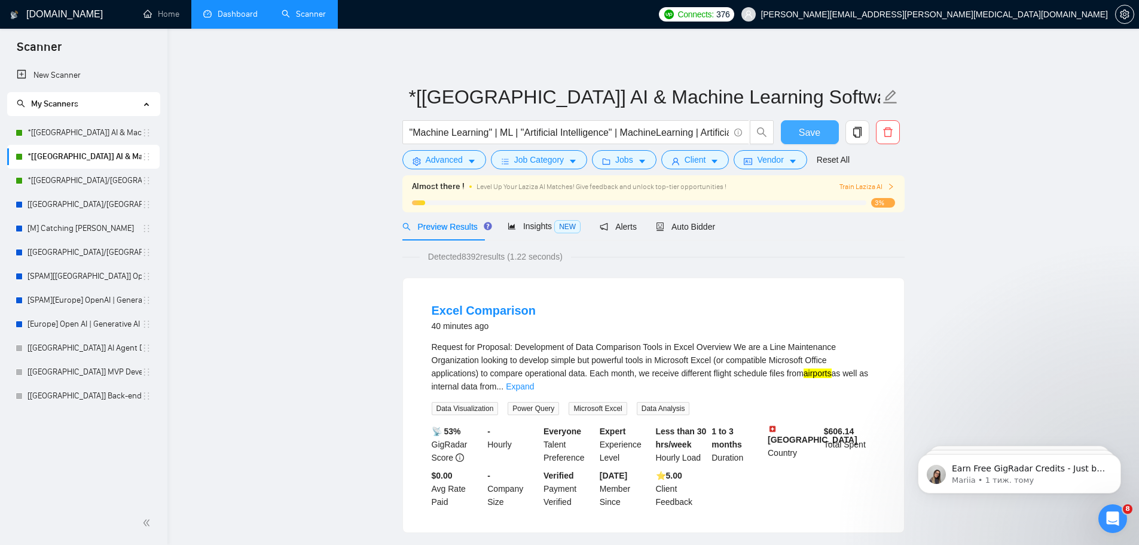
click at [826, 134] on button "Save" at bounding box center [810, 132] width 58 height 24
click at [108, 184] on link "*[[GEOGRAPHIC_DATA]/[GEOGRAPHIC_DATA]] AI Agent Development" at bounding box center [85, 181] width 114 height 24
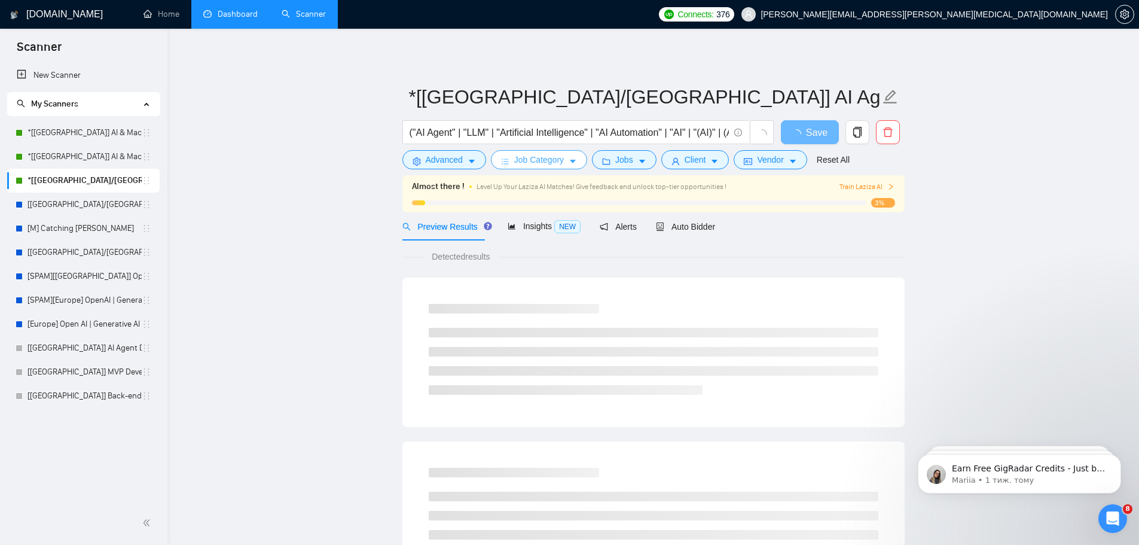
click at [527, 155] on span "Job Category" at bounding box center [539, 159] width 50 height 13
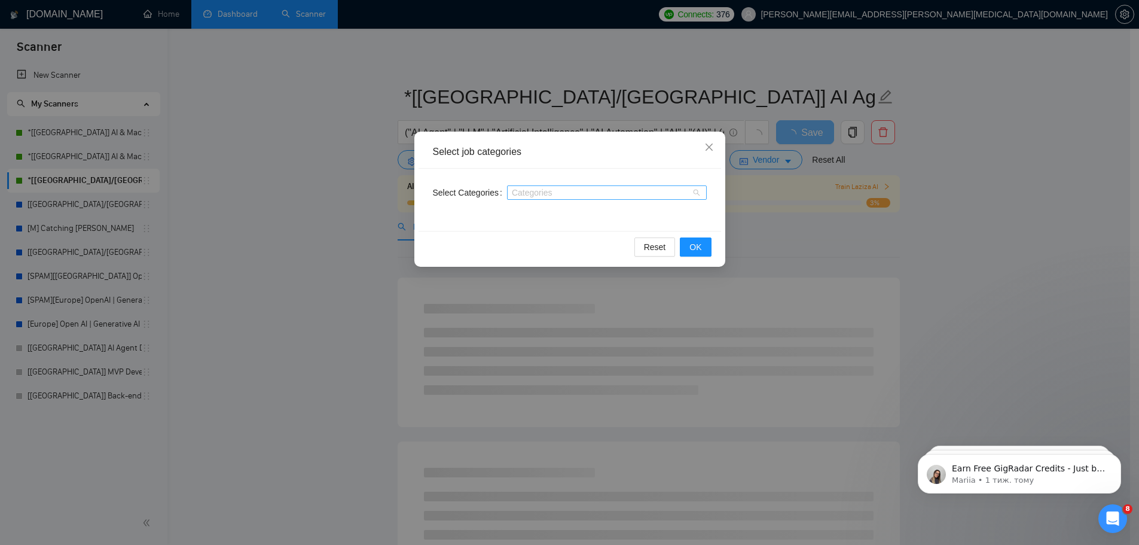
click at [537, 193] on div at bounding box center [601, 193] width 182 height 10
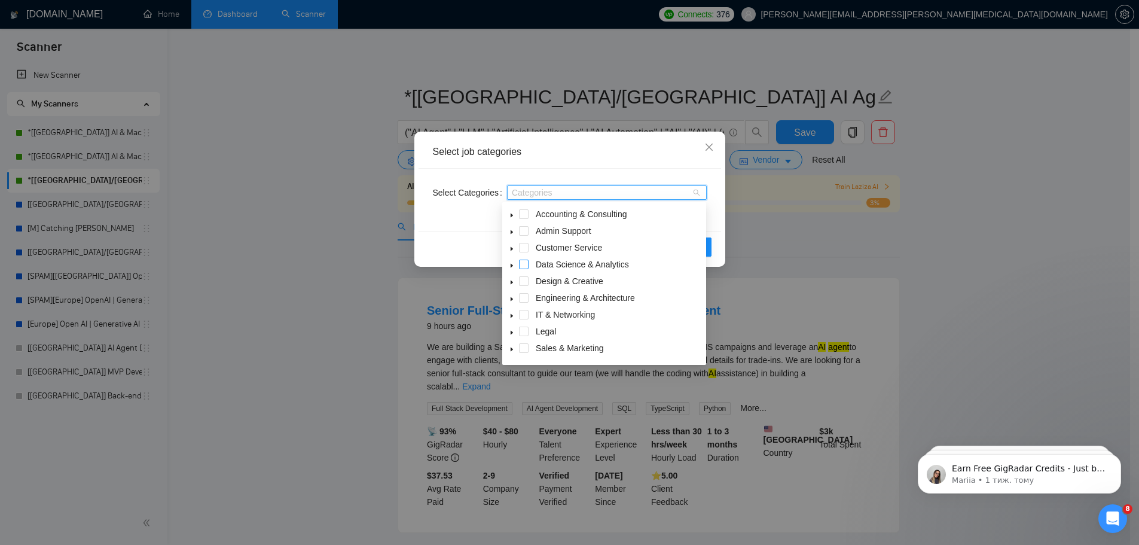
click at [525, 264] on span at bounding box center [524, 264] width 10 height 10
click at [564, 145] on div "Select job categories" at bounding box center [570, 151] width 274 height 13
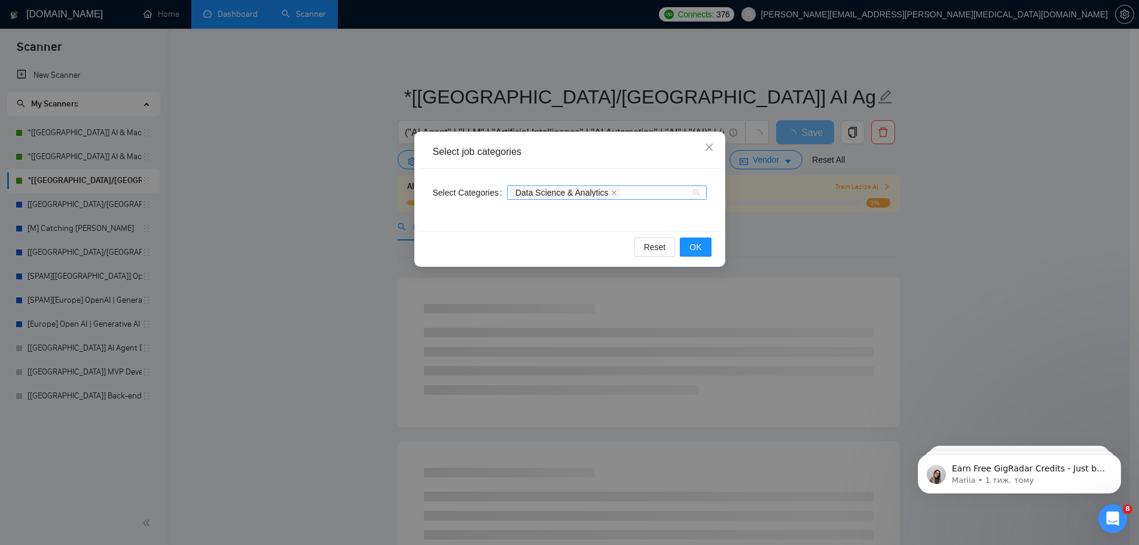
click at [637, 191] on div "Data Science & Analytics" at bounding box center [601, 193] width 182 height 12
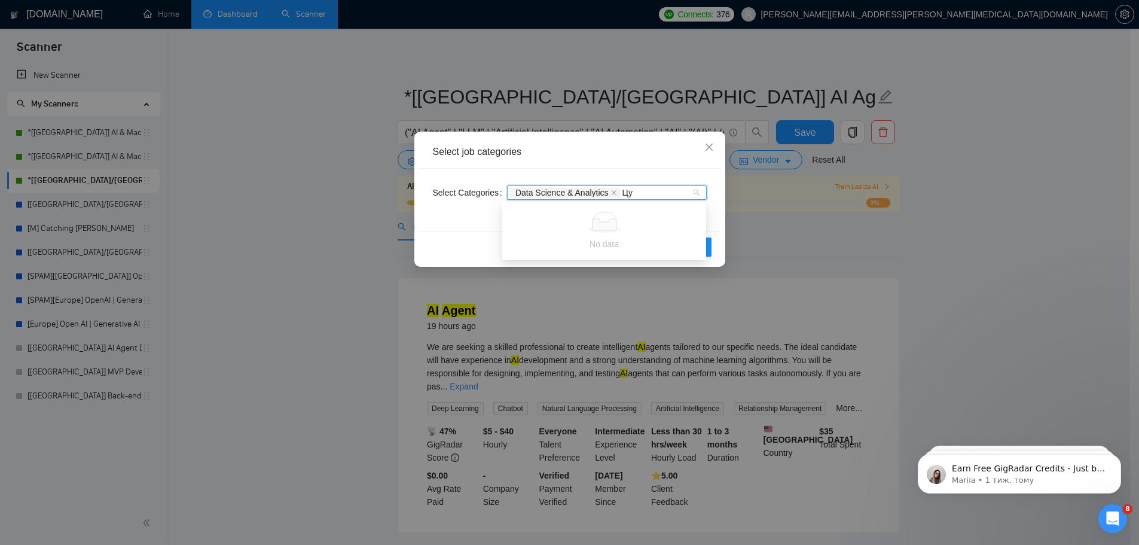
type input "Ц"
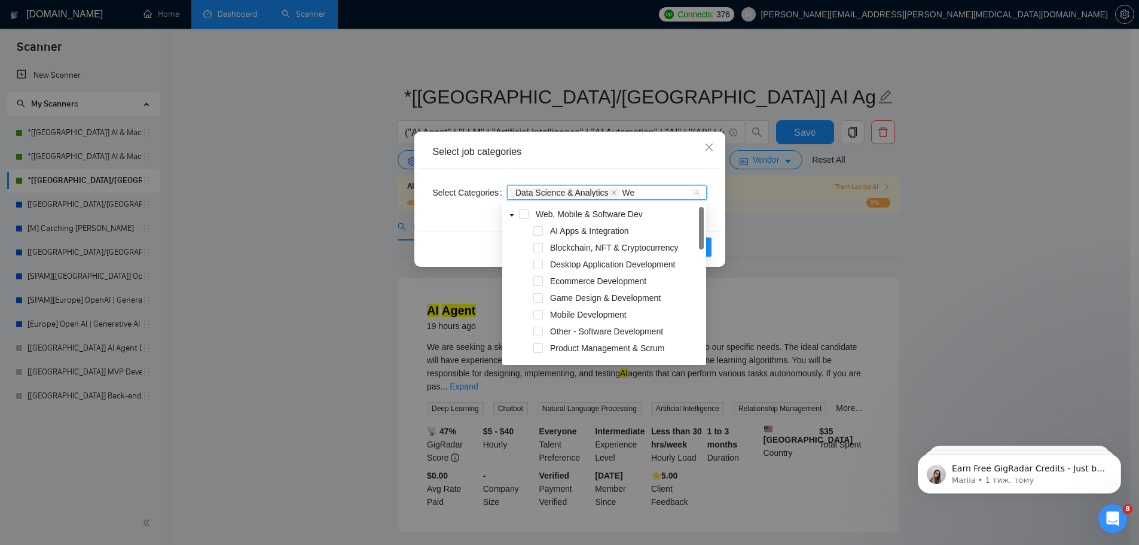
type input "Web"
click at [617, 233] on span "AI Apps & Integration" at bounding box center [589, 231] width 79 height 10
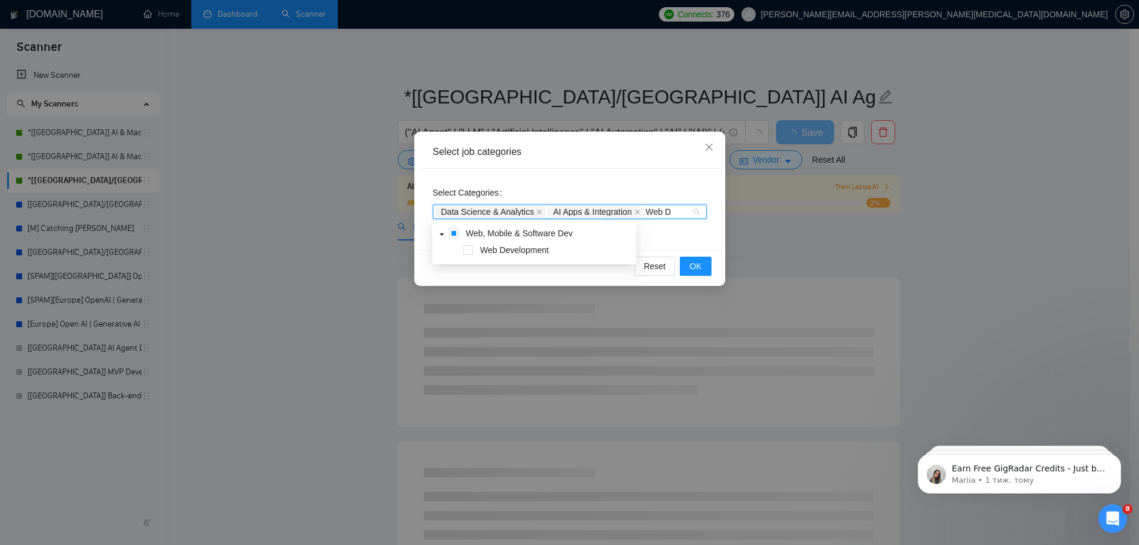
type input "Web De"
click at [499, 249] on span "Web Development" at bounding box center [514, 250] width 69 height 10
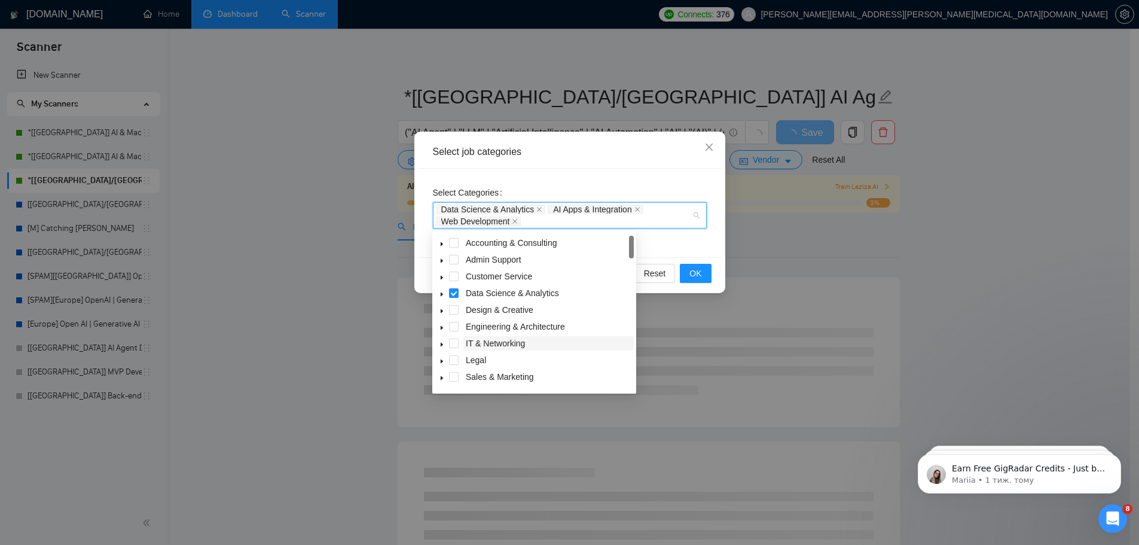
click at [501, 340] on span "IT & Networking" at bounding box center [495, 343] width 59 height 10
click at [441, 344] on icon "caret-down" at bounding box center [442, 345] width 2 height 4
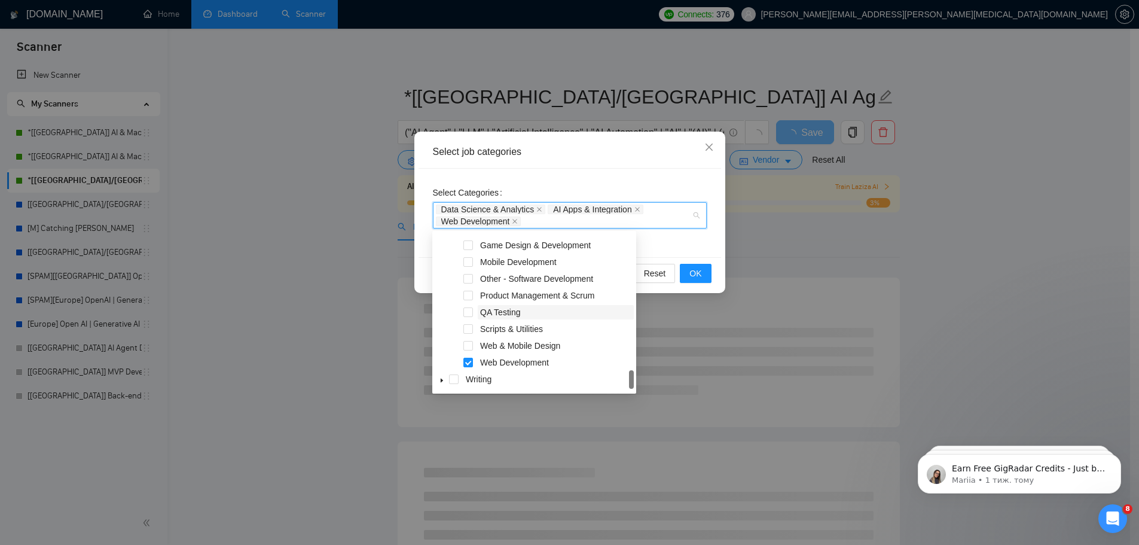
scroll to position [233, 0]
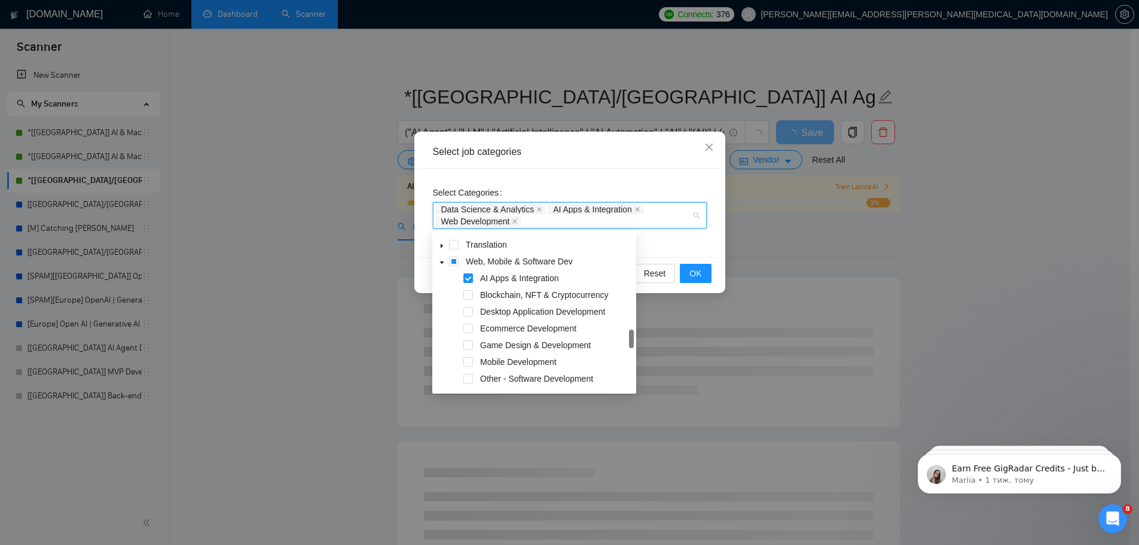
click at [680, 242] on div "Select Categories Data Science & Analytics AI Apps & Integration Web Development" at bounding box center [570, 213] width 303 height 88
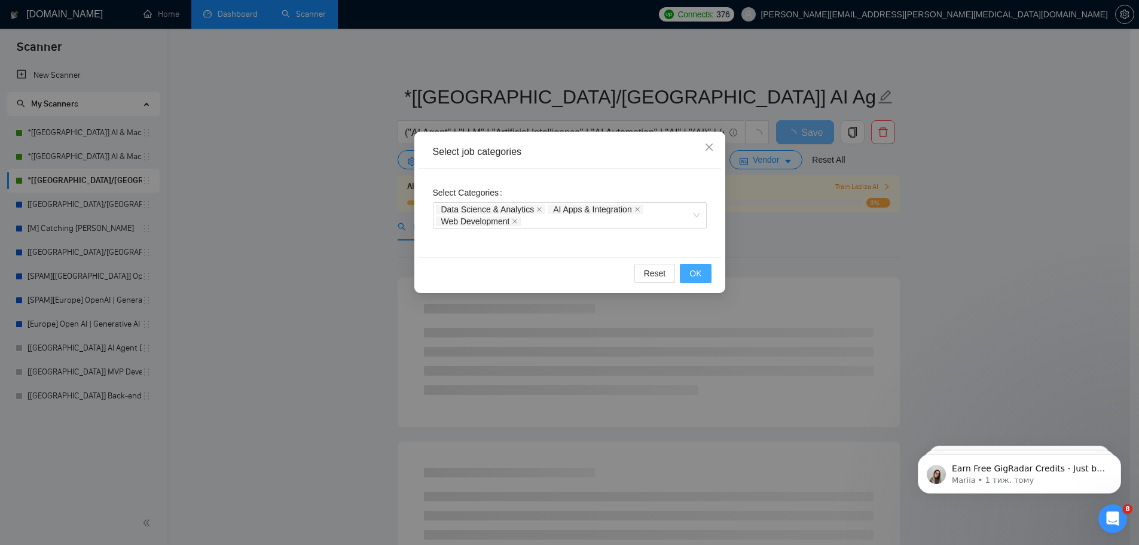
click at [700, 276] on span "OK" at bounding box center [695, 273] width 12 height 13
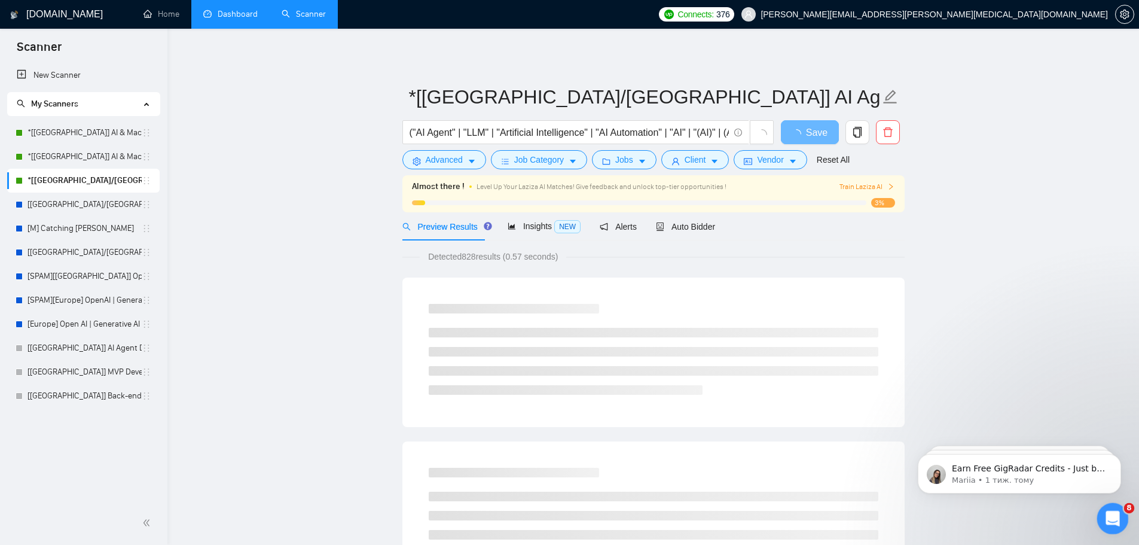
click at [1103, 513] on div "Відкрити програму для спілкування Intercom" at bounding box center [1110, 516] width 39 height 39
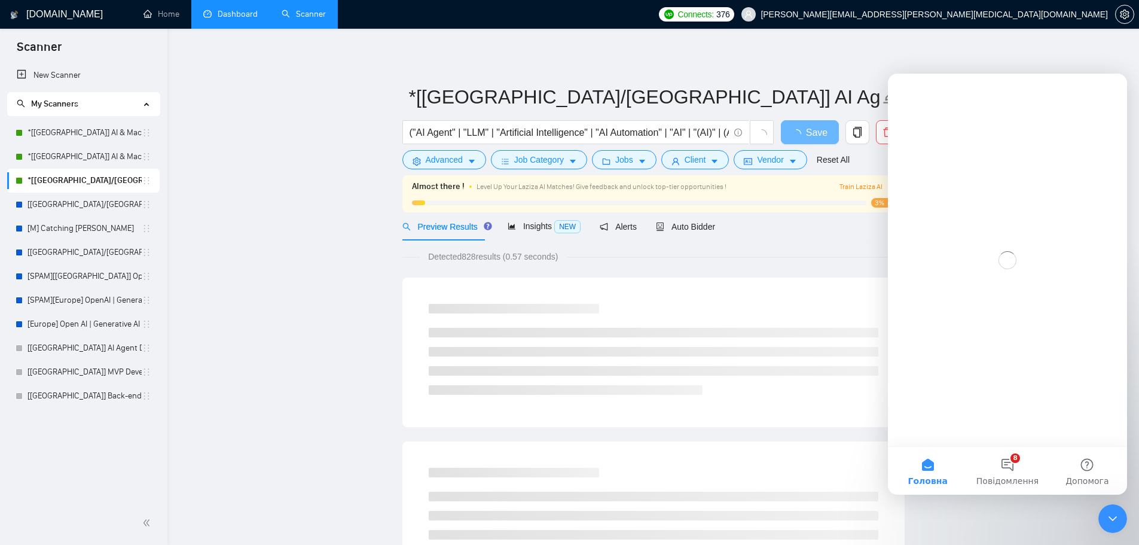
scroll to position [0, 0]
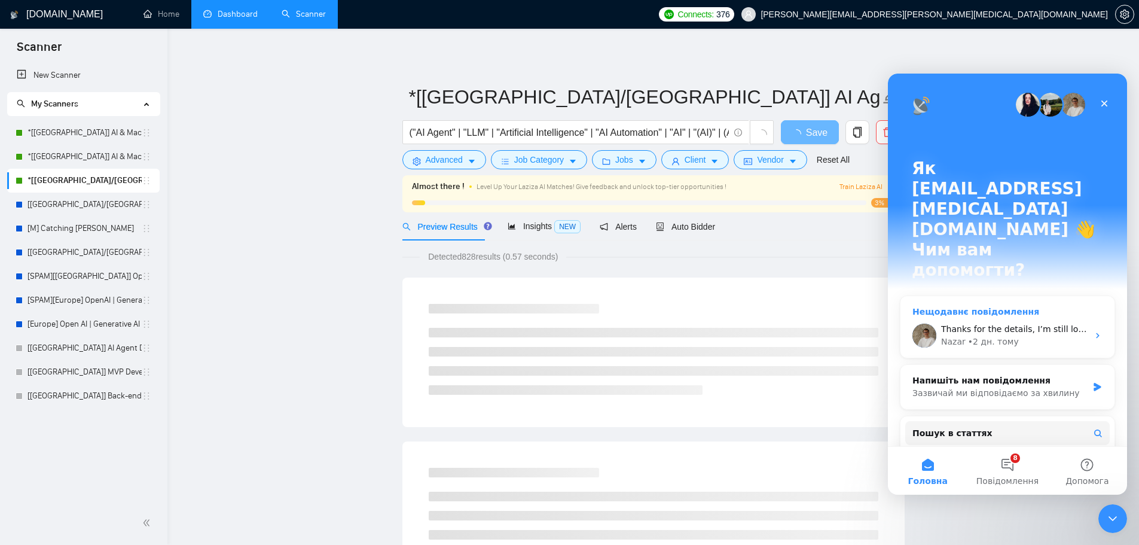
click at [1013, 335] on div "Nazar • 2 дн. тому" at bounding box center [1014, 341] width 147 height 13
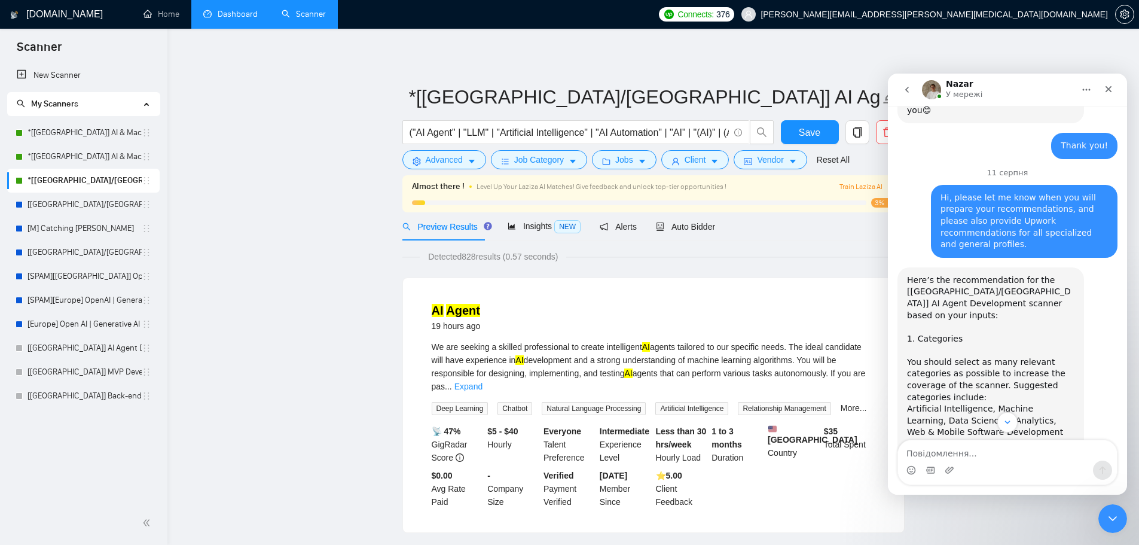
scroll to position [3171, 0]
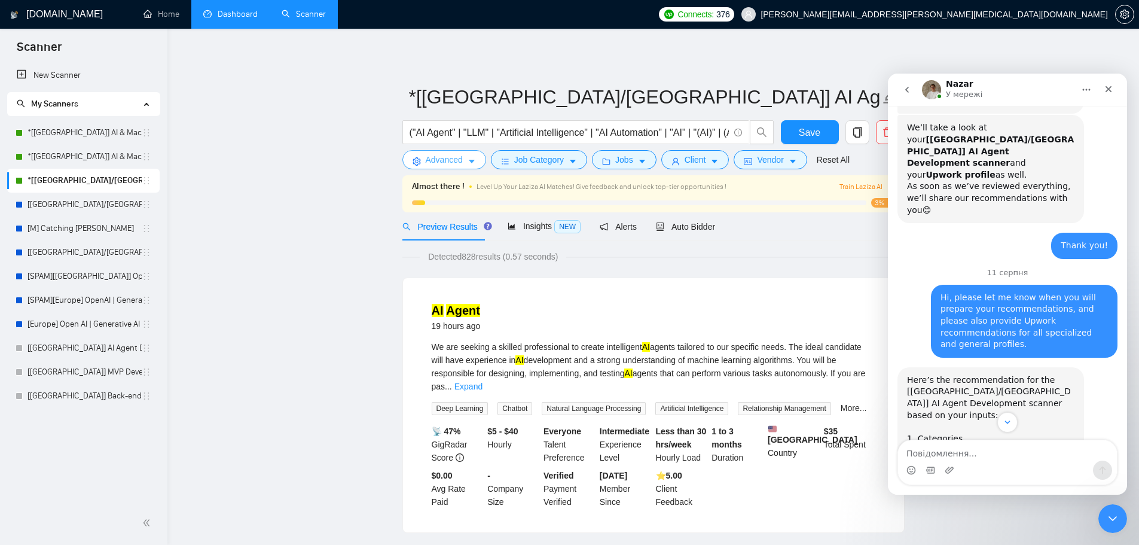
click at [448, 160] on span "Advanced" at bounding box center [444, 159] width 37 height 13
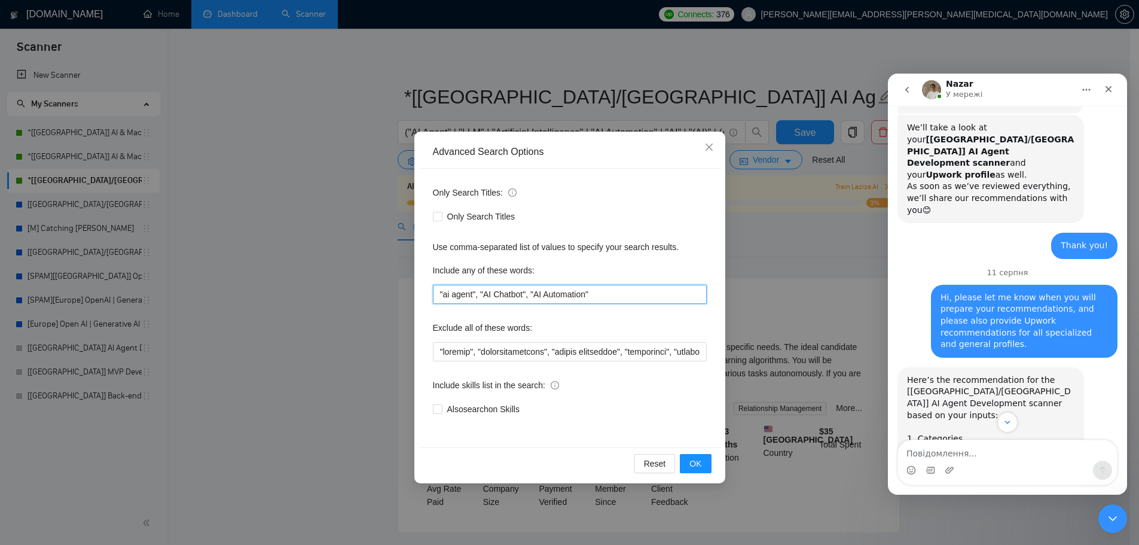
click at [600, 293] on input ""ai agent", "AI Chatbot", "AI Automation"" at bounding box center [570, 294] width 274 height 19
click at [709, 146] on icon "close" at bounding box center [709, 147] width 10 height 10
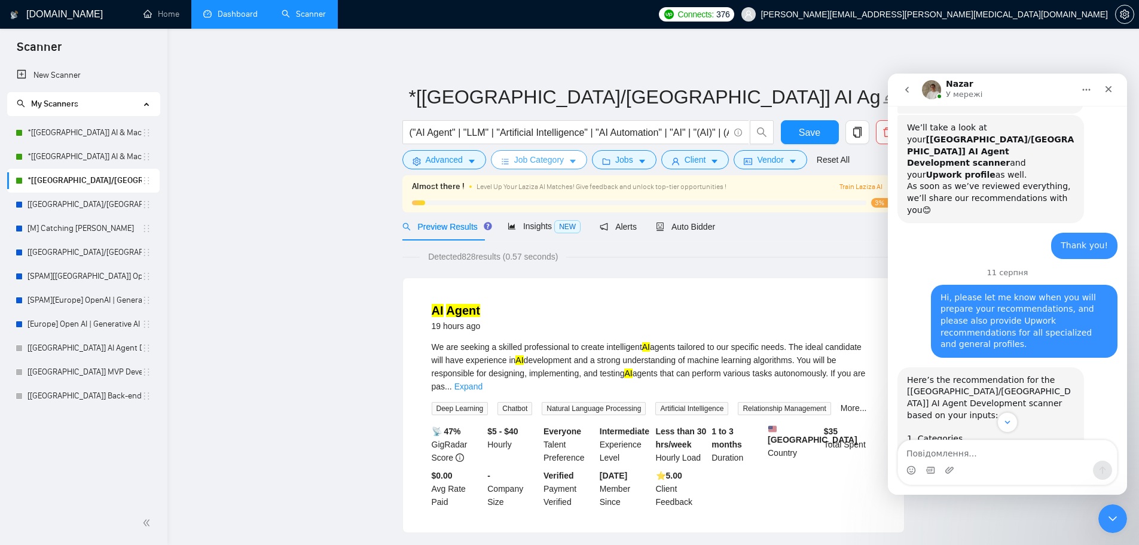
click at [526, 163] on span "Job Category" at bounding box center [539, 159] width 50 height 13
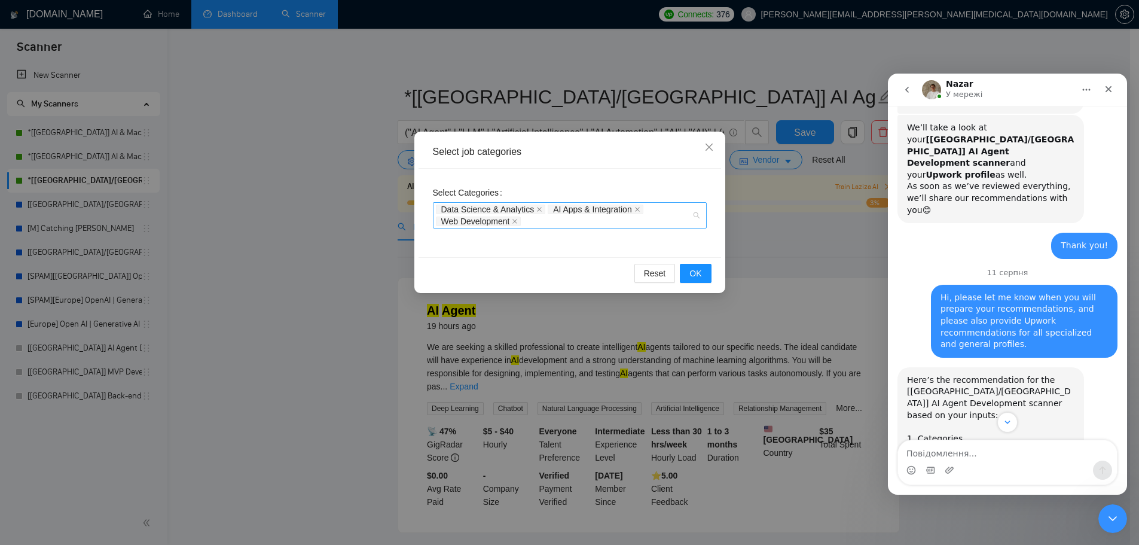
click at [547, 222] on div "Data Science & Analytics AI Apps & Integration Web Development" at bounding box center [564, 215] width 256 height 24
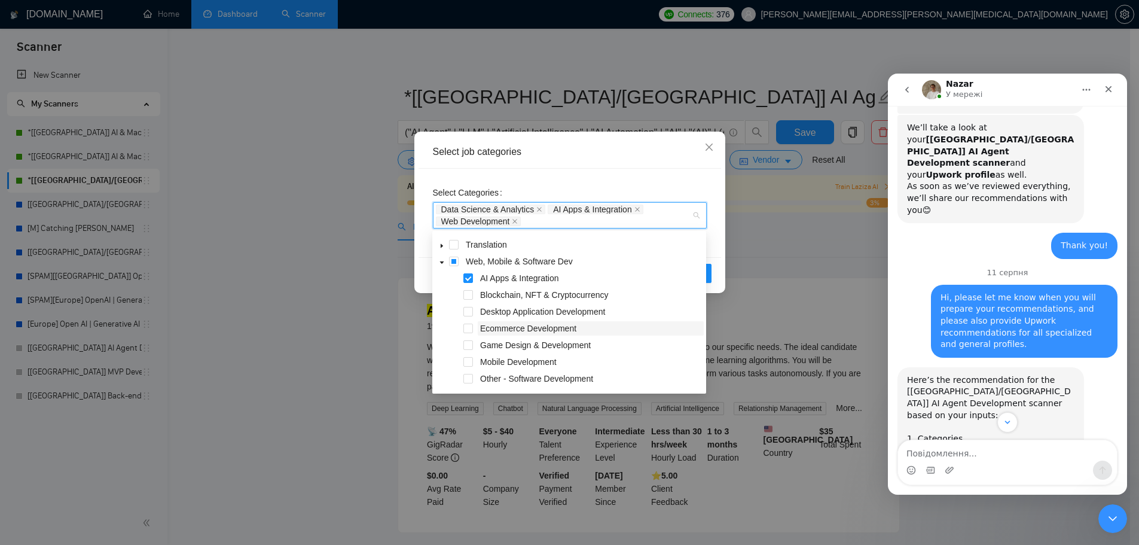
click at [491, 329] on span "Ecommerce Development" at bounding box center [528, 328] width 96 height 10
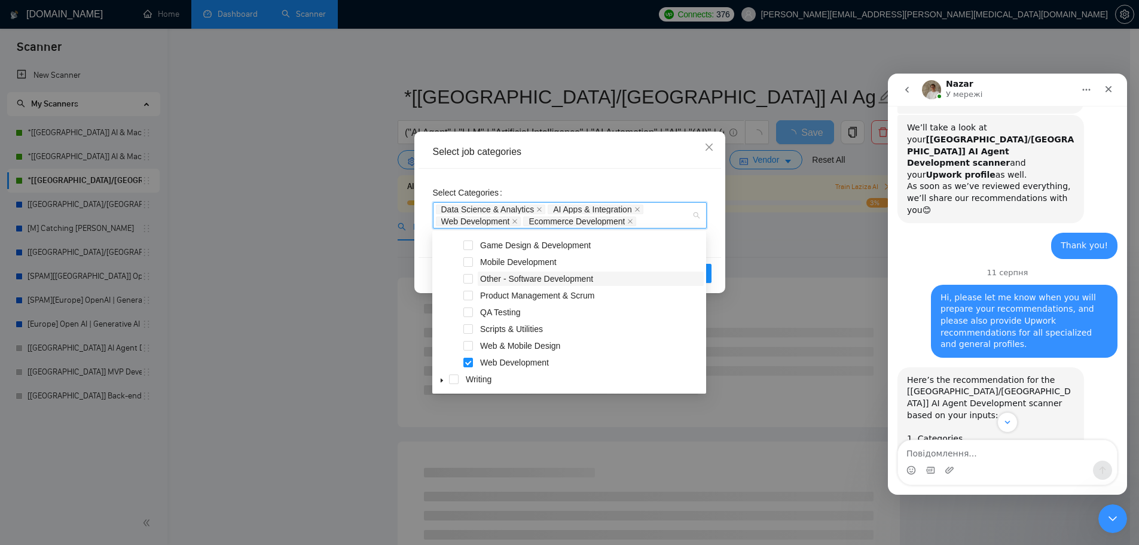
click at [521, 279] on span "Other - Software Development" at bounding box center [536, 279] width 113 height 10
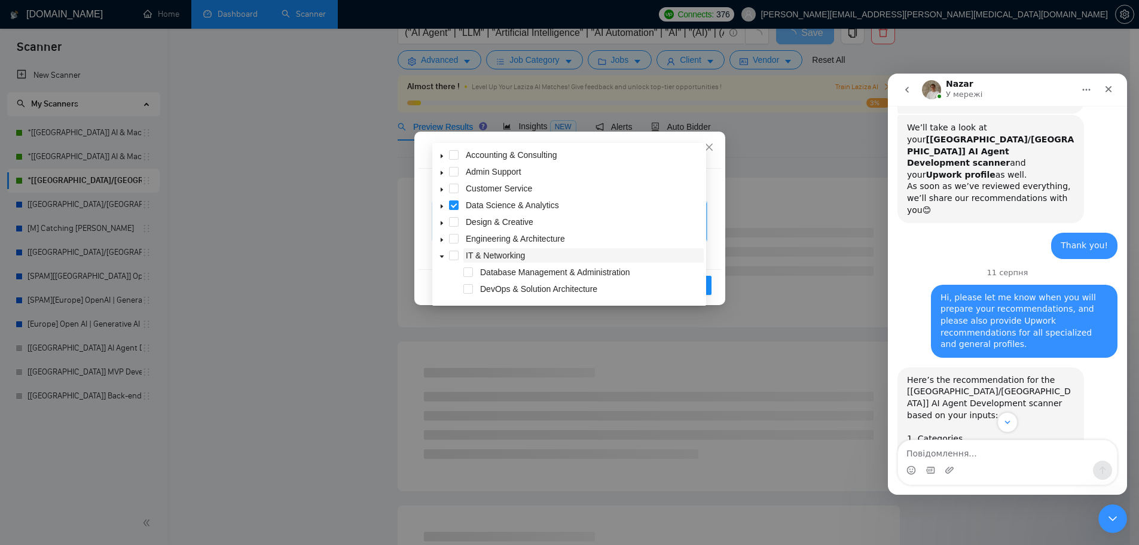
scroll to position [0, 0]
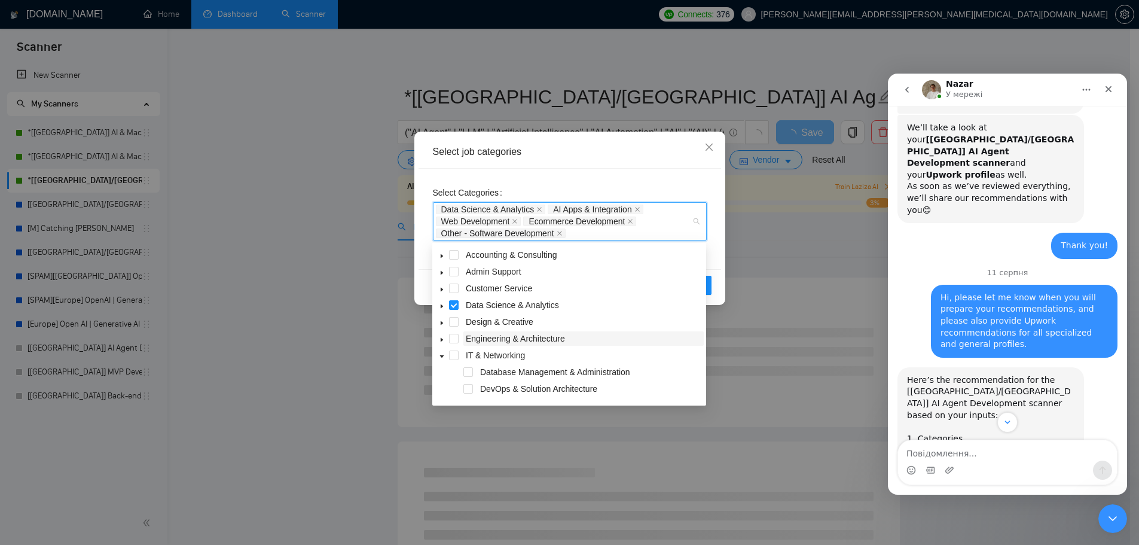
click at [523, 337] on span "Engineering & Architecture" at bounding box center [515, 339] width 99 height 10
click at [529, 338] on span "Engineering & Architecture" at bounding box center [515, 339] width 99 height 10
click at [443, 339] on icon "caret-down" at bounding box center [442, 340] width 6 height 6
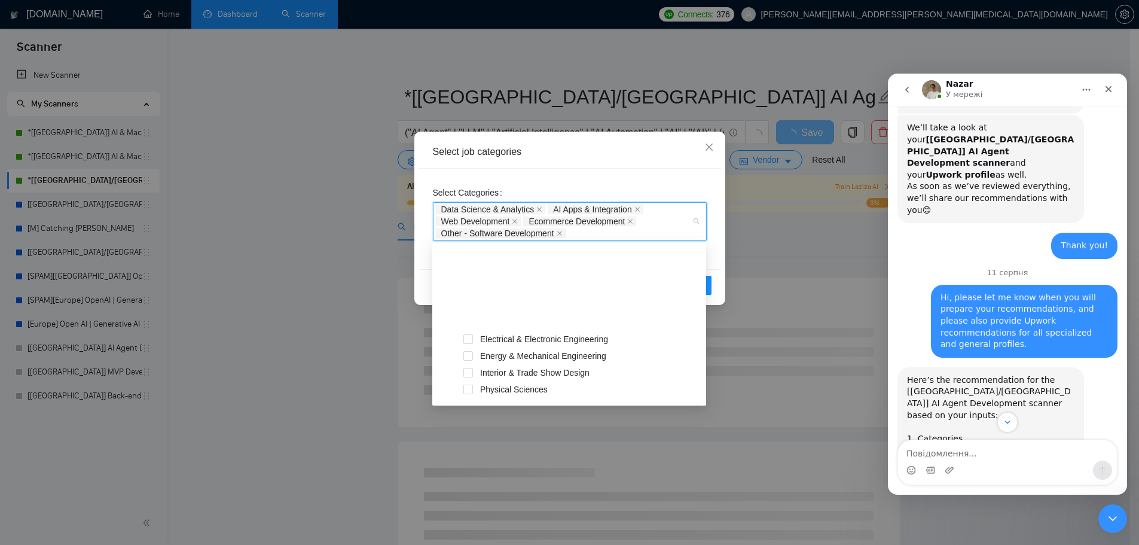
scroll to position [200, 0]
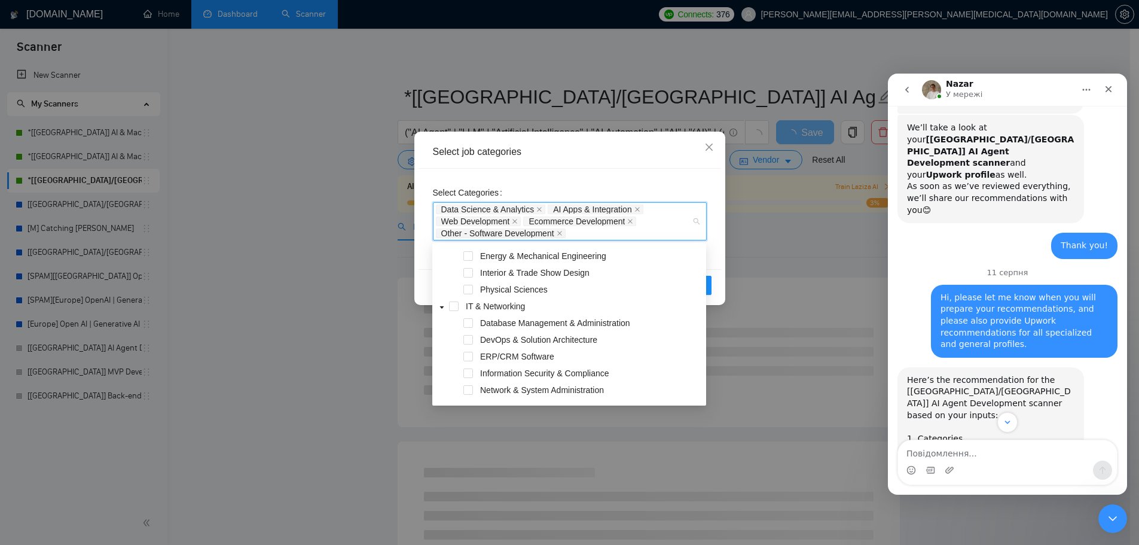
click at [444, 307] on icon "caret-down" at bounding box center [442, 307] width 6 height 6
click at [440, 340] on icon "caret-down" at bounding box center [442, 340] width 6 height 6
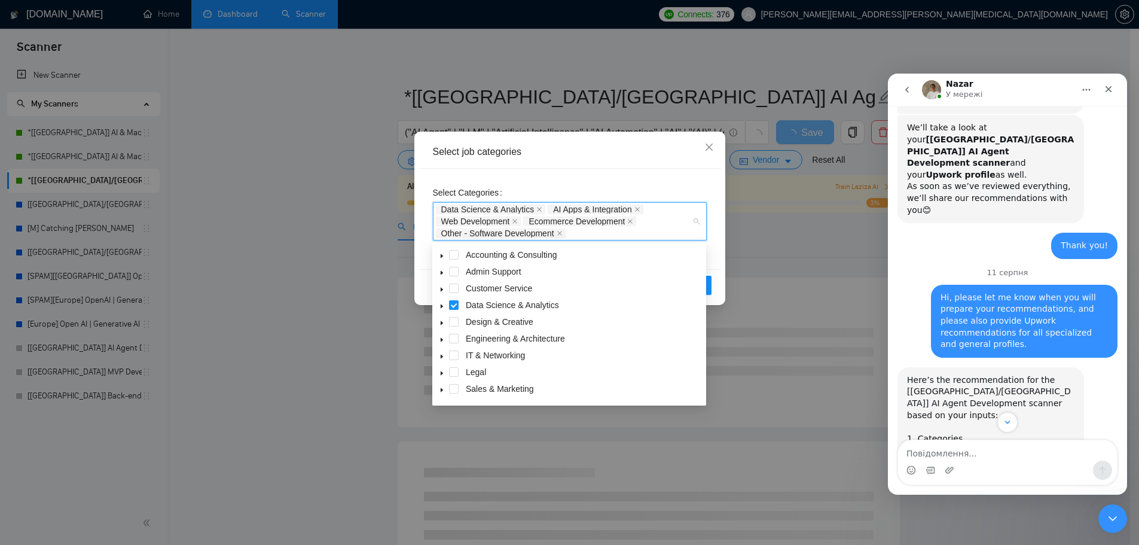
click at [607, 152] on div "Select job categories" at bounding box center [570, 151] width 274 height 13
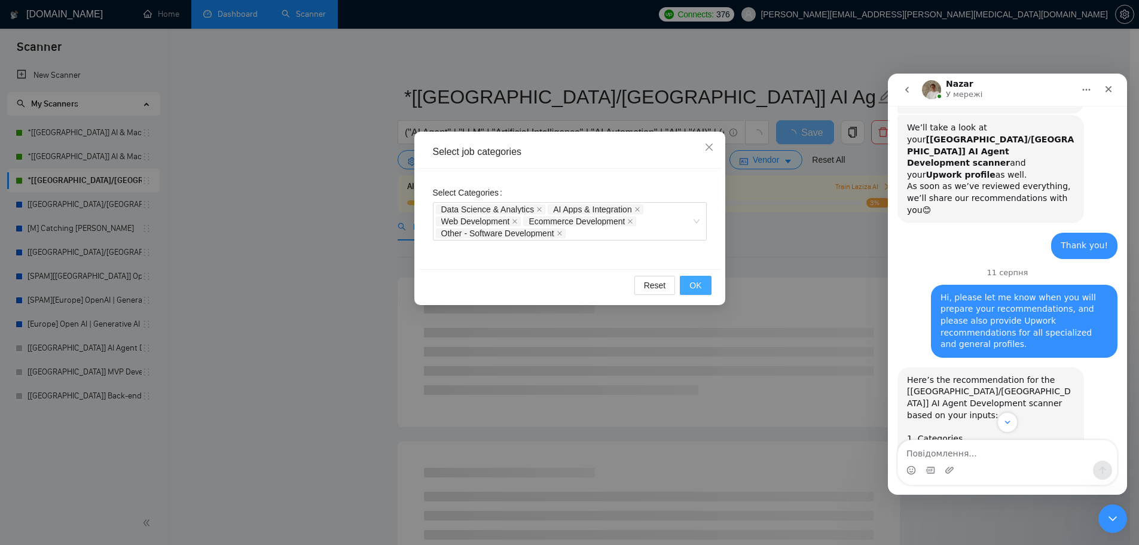
click at [704, 283] on button "OK" at bounding box center [695, 285] width 31 height 19
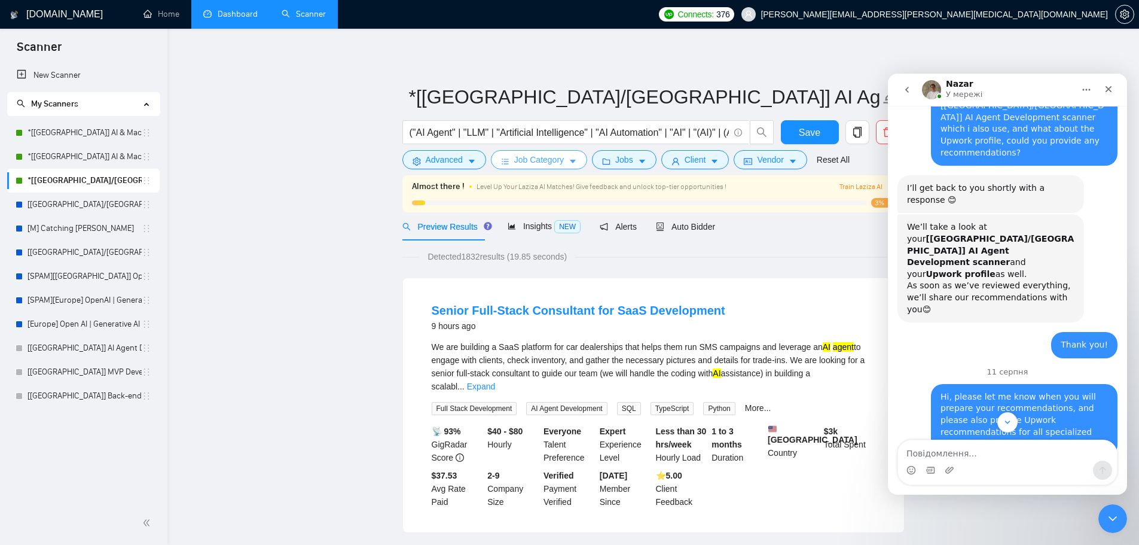
scroll to position [3171, 0]
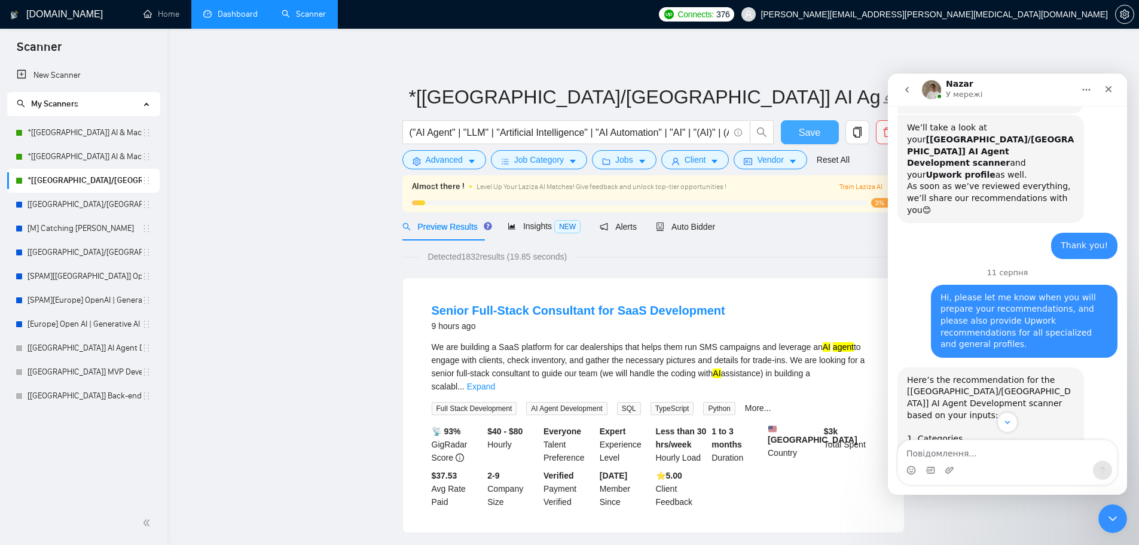
click at [817, 132] on span "Save" at bounding box center [810, 132] width 22 height 15
click at [1106, 519] on icon "Закрити програму для спілкування Intercom" at bounding box center [1111, 516] width 14 height 14
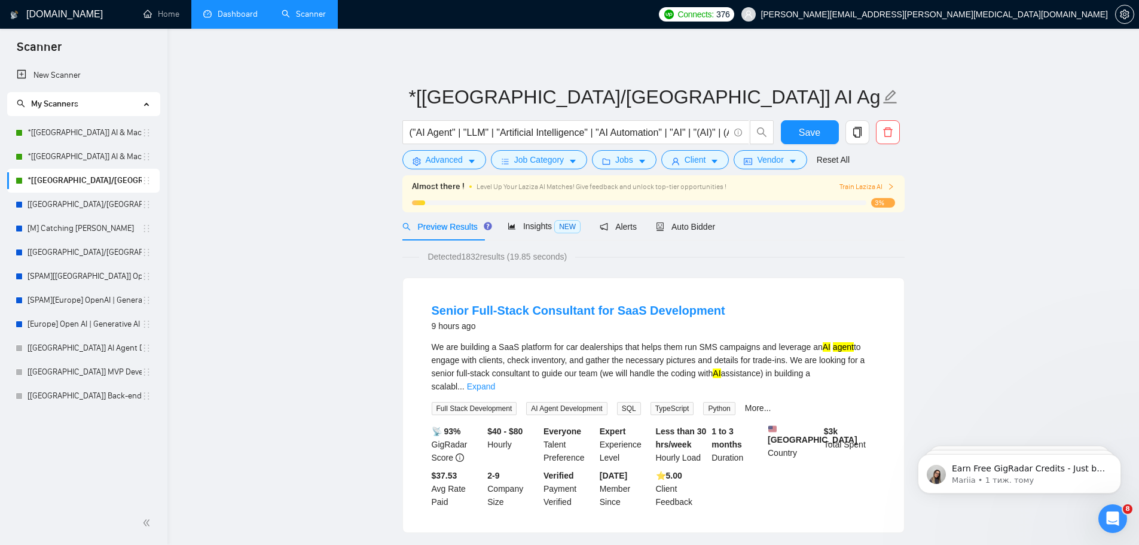
scroll to position [0, 0]
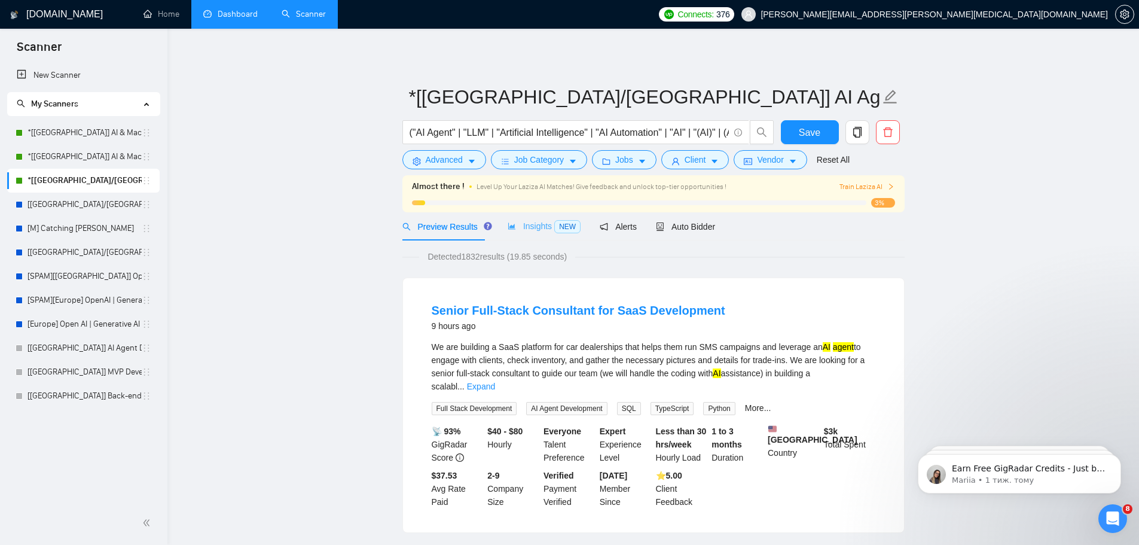
click at [539, 225] on span "Insights NEW" at bounding box center [544, 226] width 73 height 10
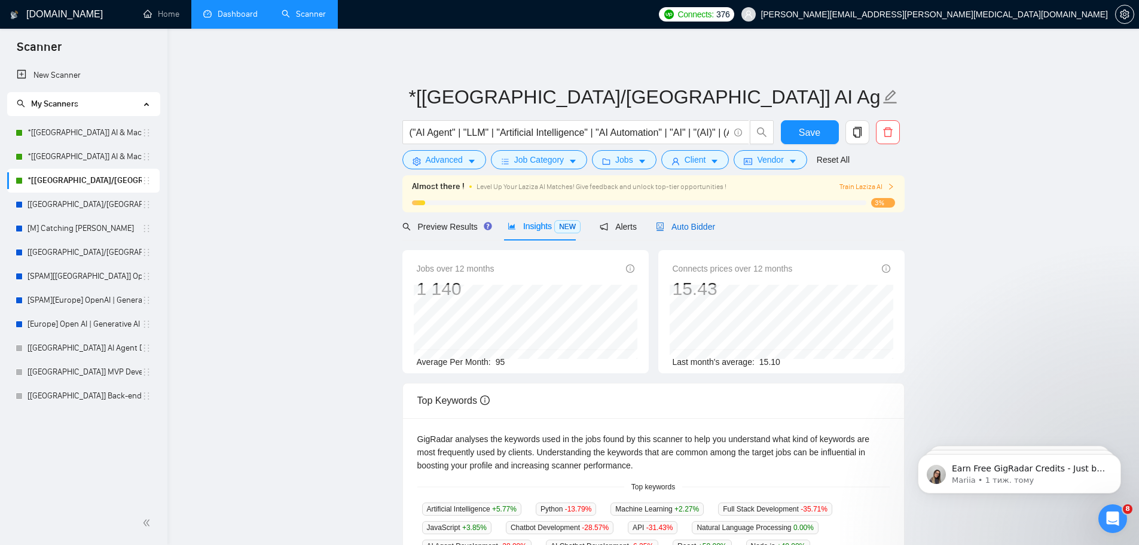
click at [671, 229] on span "Auto Bidder" at bounding box center [685, 227] width 59 height 10
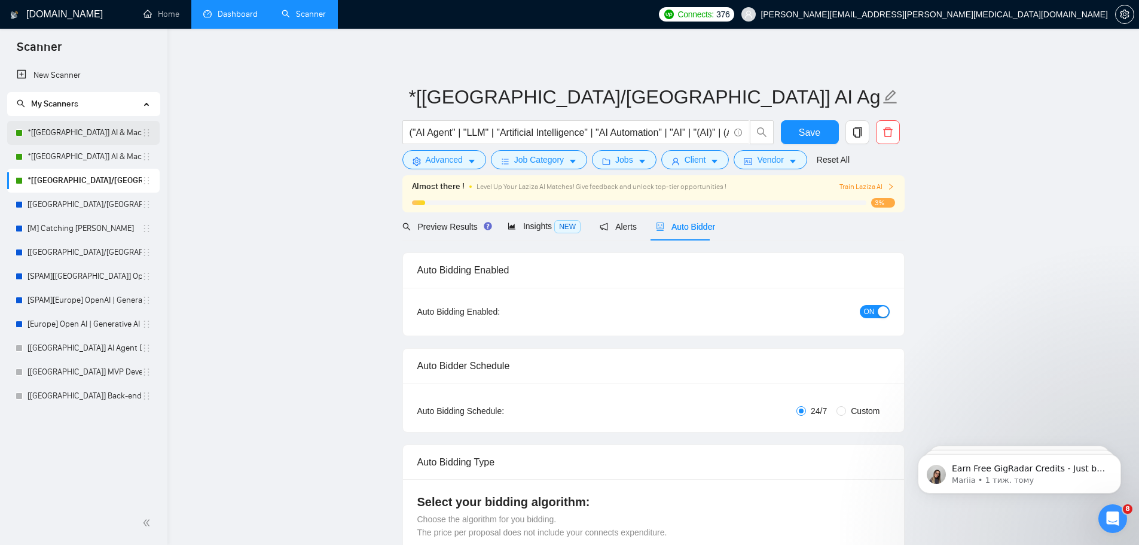
click at [100, 130] on link "*[[GEOGRAPHIC_DATA]] AI & Machine Learning Software" at bounding box center [85, 133] width 114 height 24
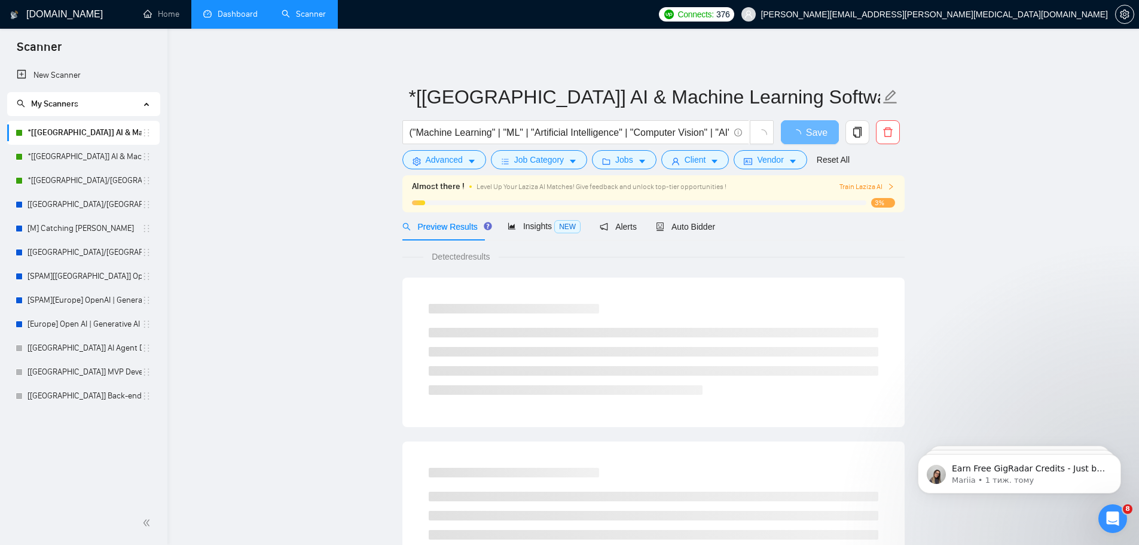
click at [243, 16] on link "Dashboard" at bounding box center [230, 14] width 54 height 10
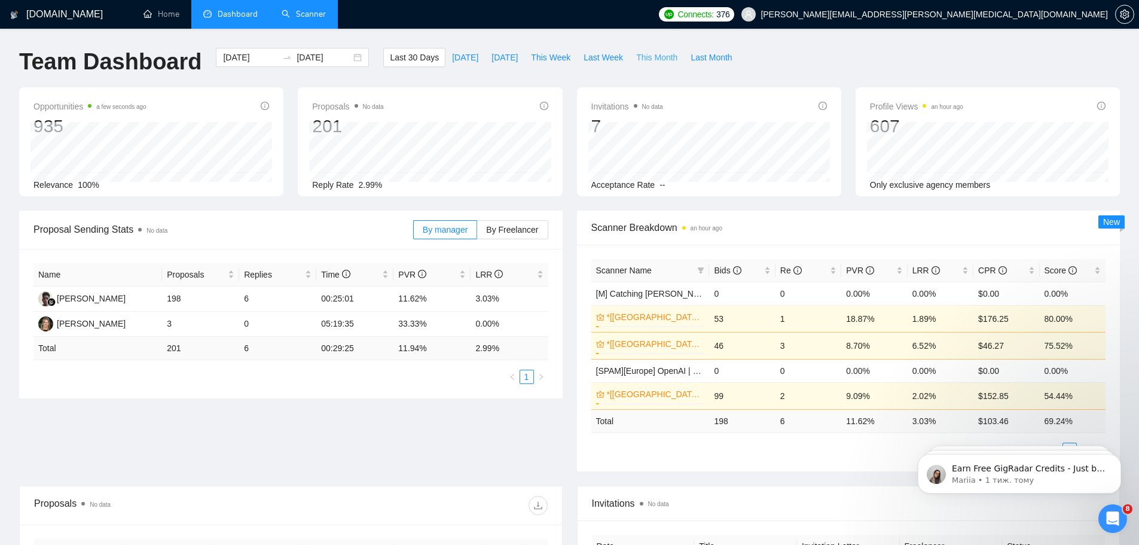
click at [648, 59] on span "This Month" at bounding box center [656, 57] width 41 height 13
type input "[DATE]"
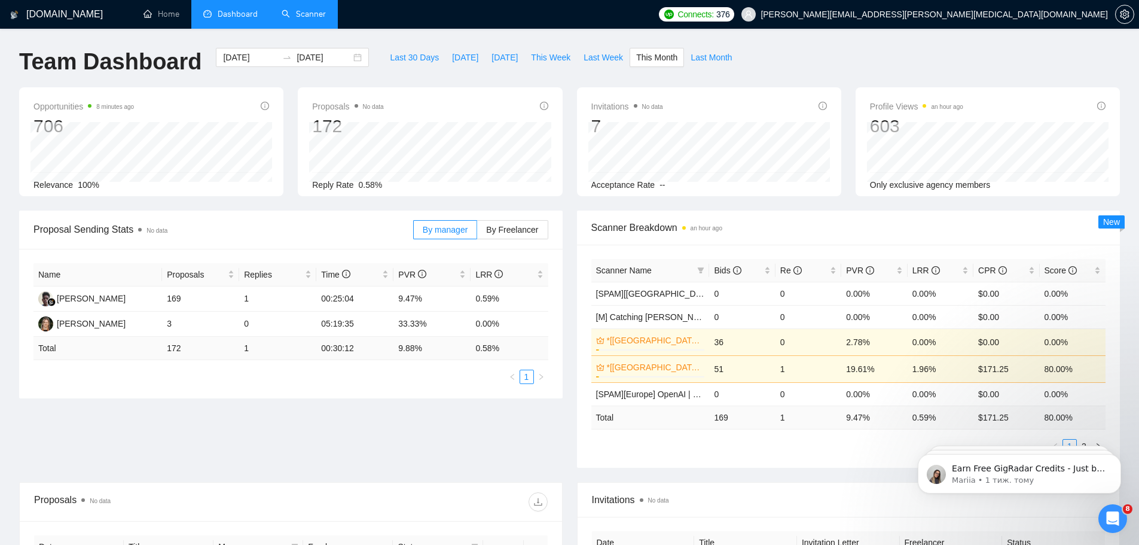
click at [297, 16] on link "Scanner" at bounding box center [304, 14] width 44 height 10
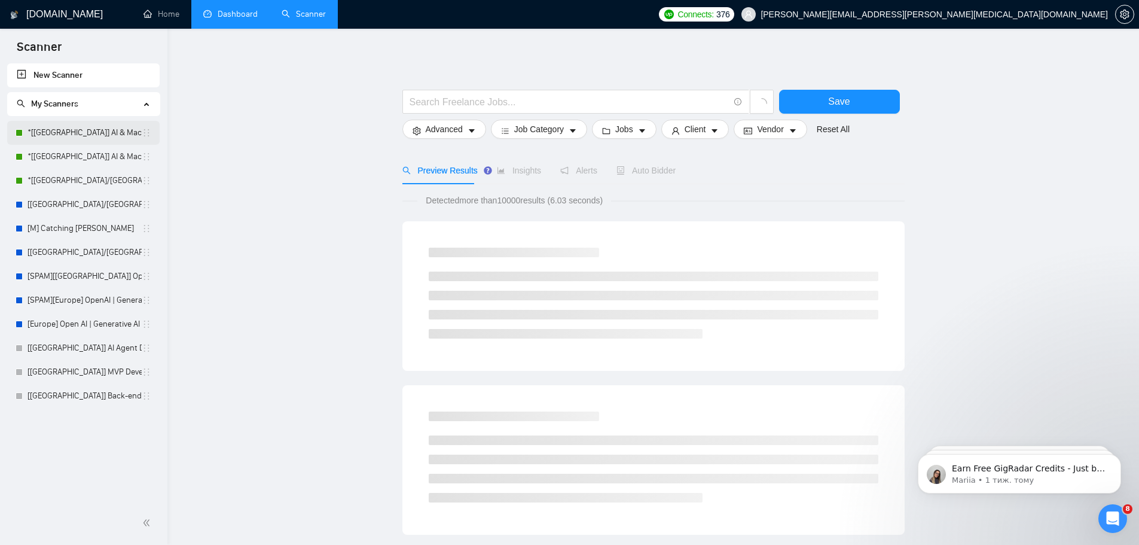
click at [82, 140] on link "*[[GEOGRAPHIC_DATA]] AI & Machine Learning Software" at bounding box center [85, 133] width 114 height 24
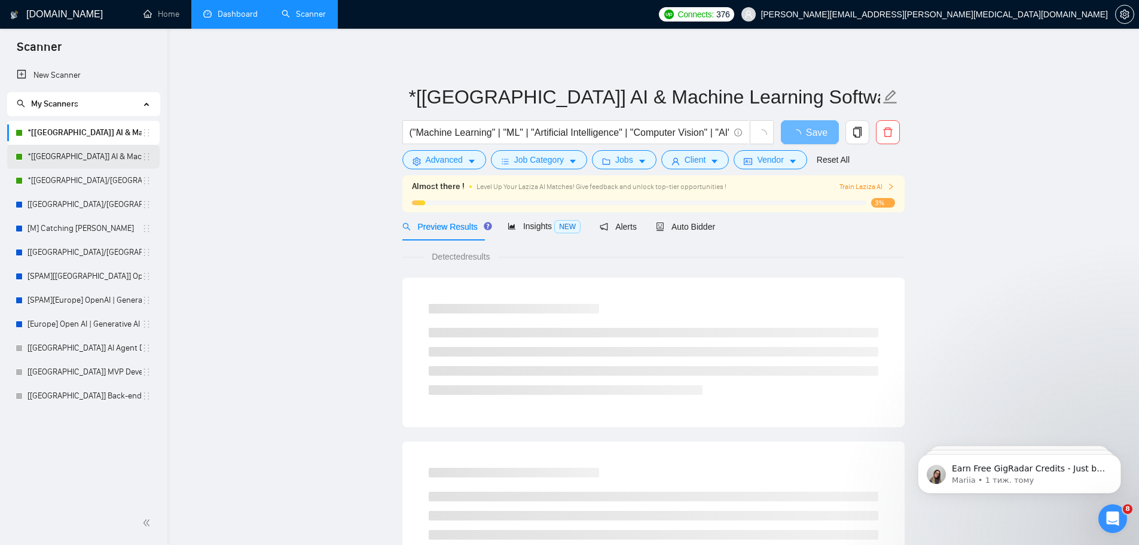
click at [99, 157] on link "*[[GEOGRAPHIC_DATA]] AI & Machine Learning Software" at bounding box center [85, 157] width 114 height 24
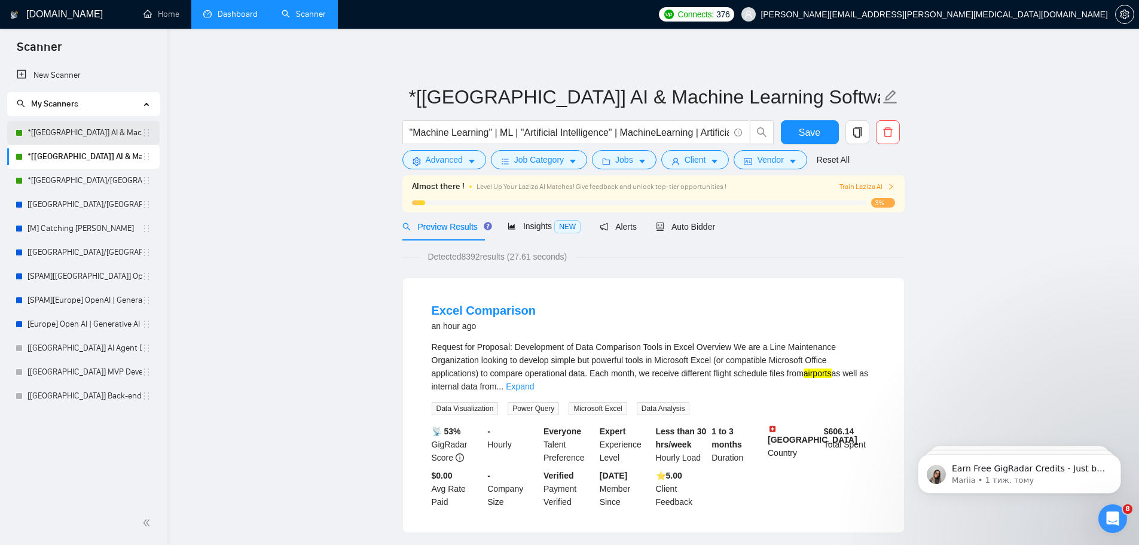
click at [86, 128] on link "*[[GEOGRAPHIC_DATA]] AI & Machine Learning Software" at bounding box center [85, 133] width 114 height 24
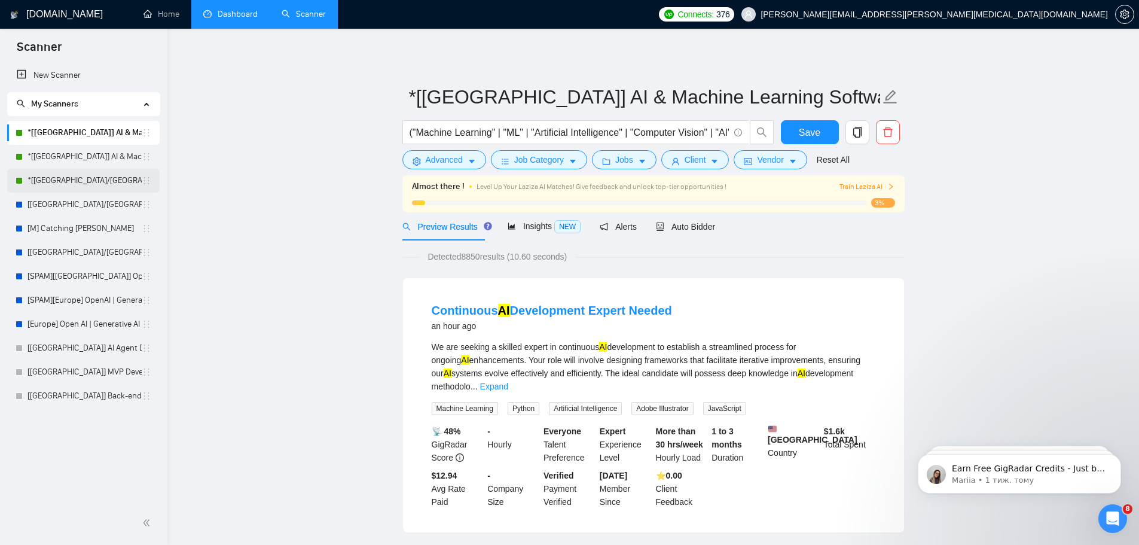
click at [78, 185] on link "*[[GEOGRAPHIC_DATA]/[GEOGRAPHIC_DATA]] AI Agent Development" at bounding box center [85, 181] width 114 height 24
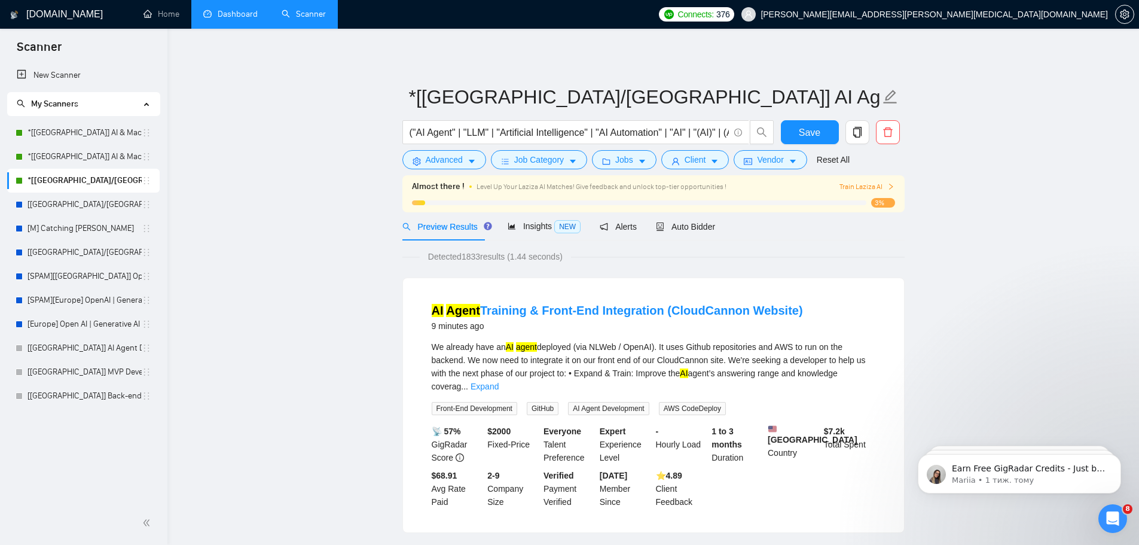
click at [254, 13] on link "Dashboard" at bounding box center [230, 14] width 54 height 10
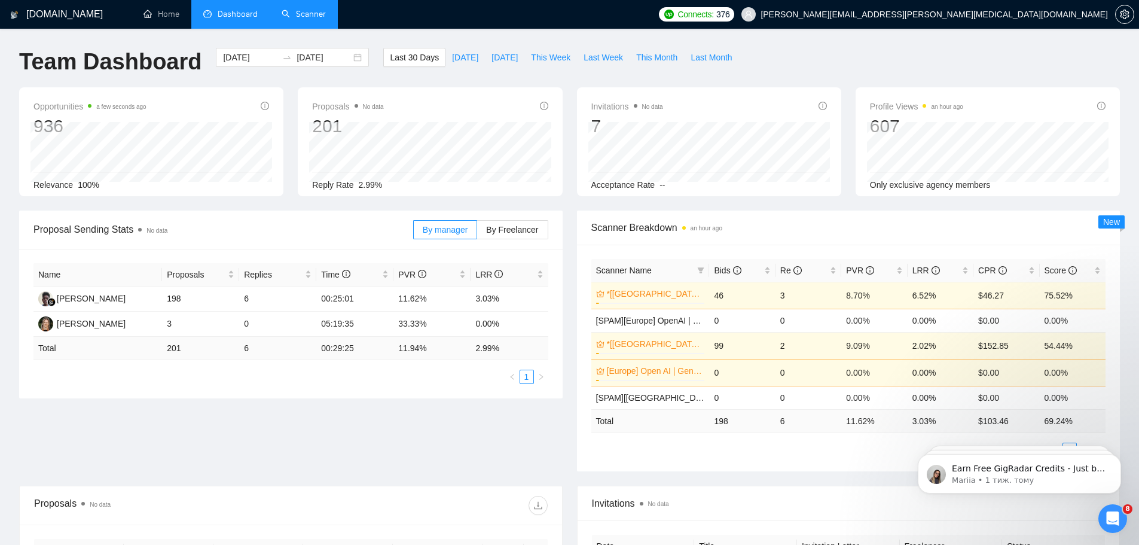
scroll to position [299, 0]
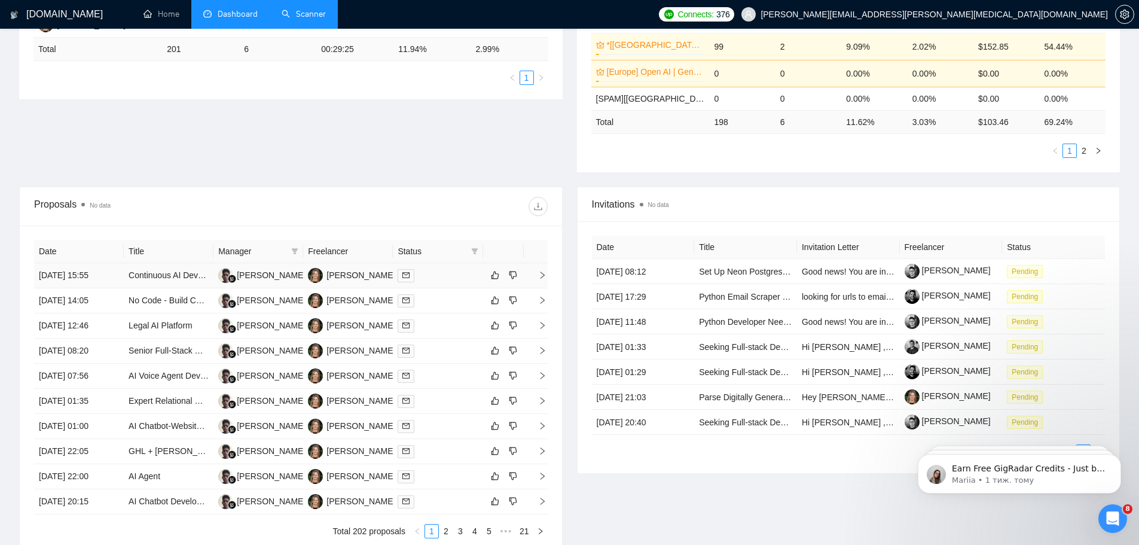
click at [437, 274] on div at bounding box center [438, 275] width 80 height 14
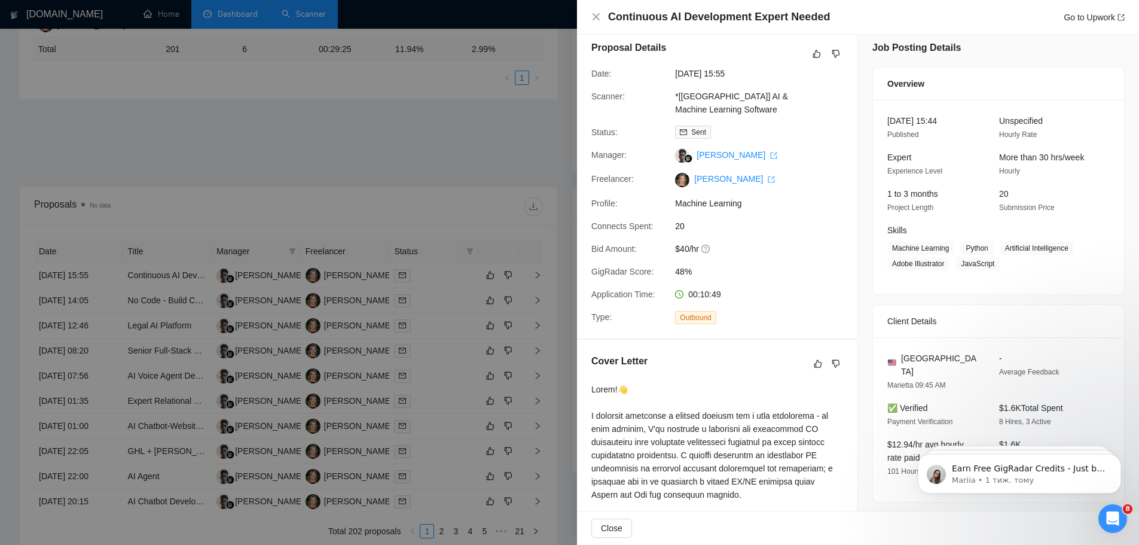
scroll to position [0, 0]
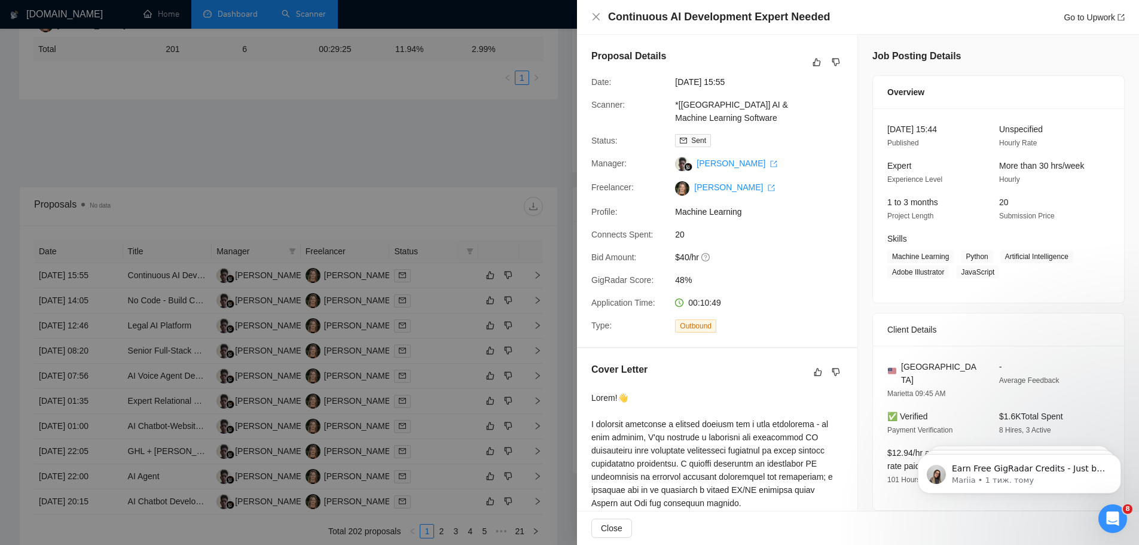
click at [483, 162] on div at bounding box center [569, 272] width 1139 height 545
